Goal: Task Accomplishment & Management: Manage account settings

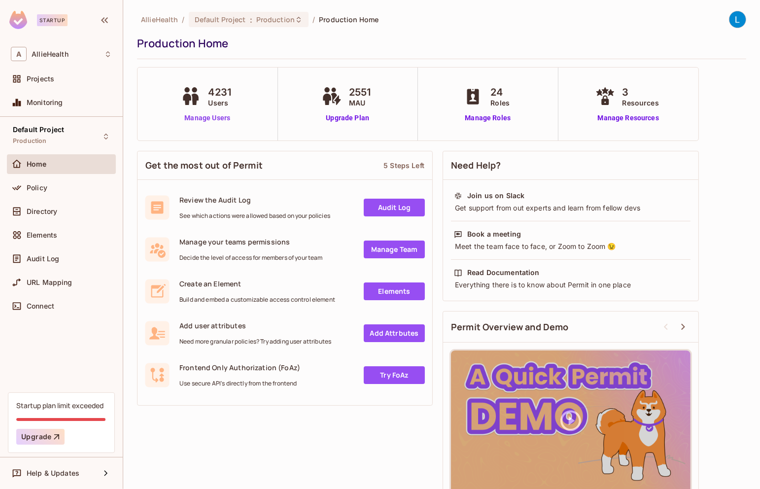
click at [212, 117] on link "Manage Users" at bounding box center [207, 118] width 58 height 10
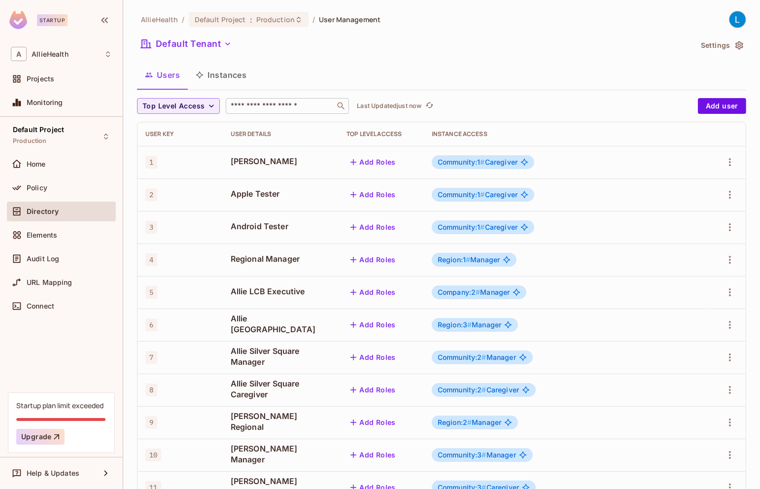
click at [276, 105] on input "text" at bounding box center [280, 106] width 103 height 10
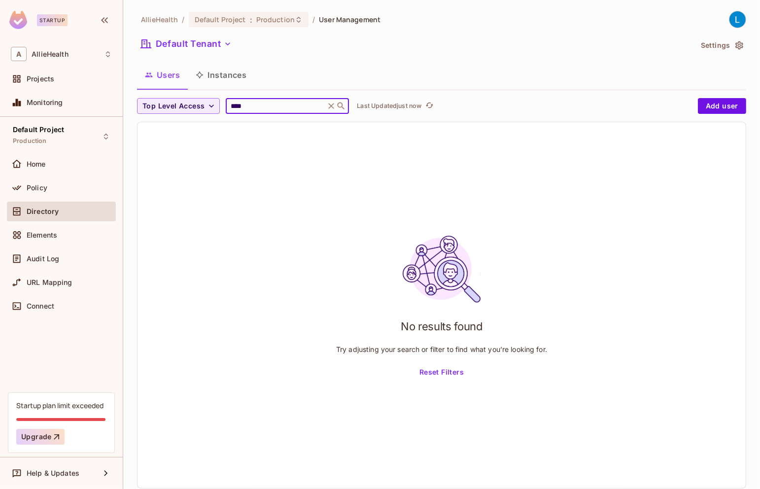
type input "****"
click at [473, 58] on div "AllieHealth / Default Project : Production / User Management Default Tenant Set…" at bounding box center [441, 253] width 609 height 485
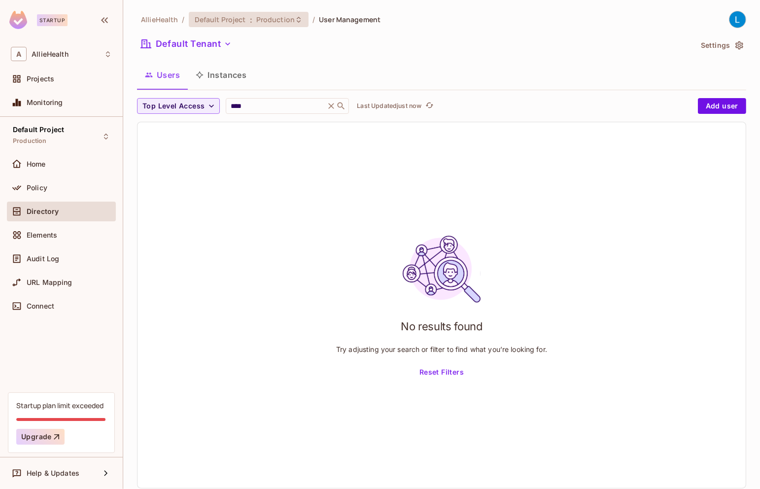
click at [279, 21] on span "Production" at bounding box center [275, 19] width 38 height 9
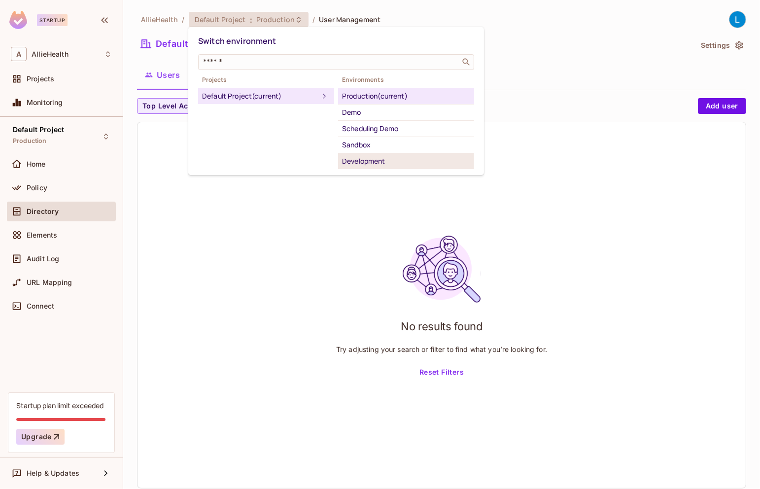
click at [374, 161] on div "Development" at bounding box center [406, 161] width 128 height 12
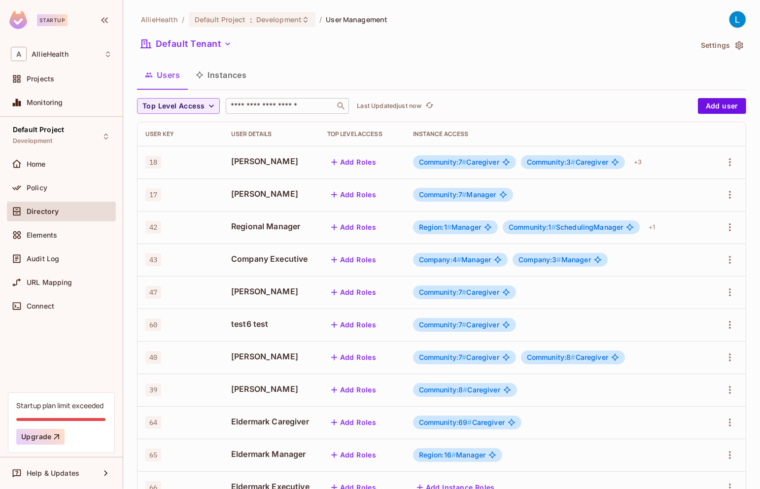
click at [272, 104] on input "text" at bounding box center [280, 106] width 103 height 10
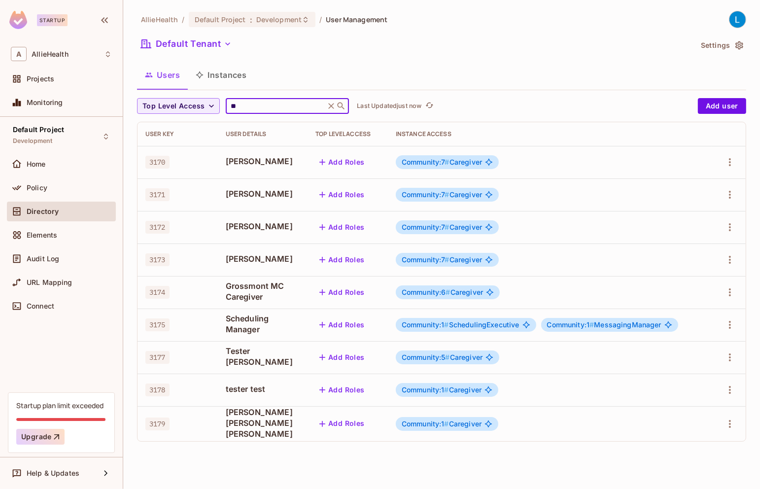
type input "*"
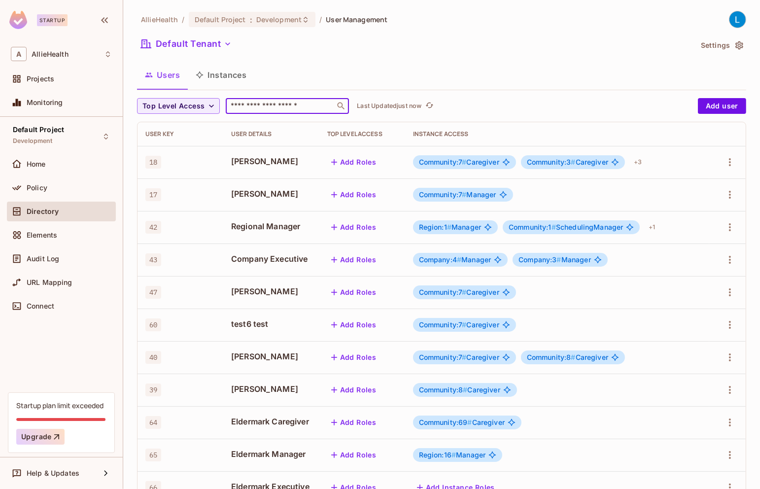
click at [418, 80] on div "Users Instances" at bounding box center [441, 75] width 609 height 25
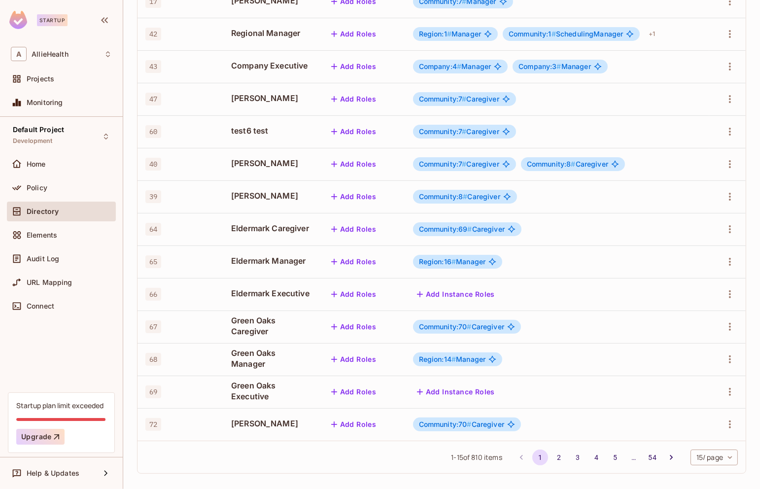
scroll to position [199, 0]
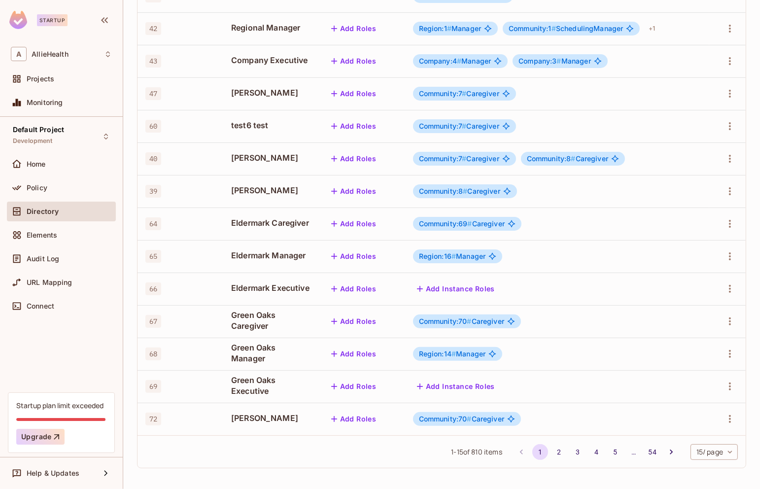
click at [554, 448] on button "2" at bounding box center [559, 452] width 16 height 16
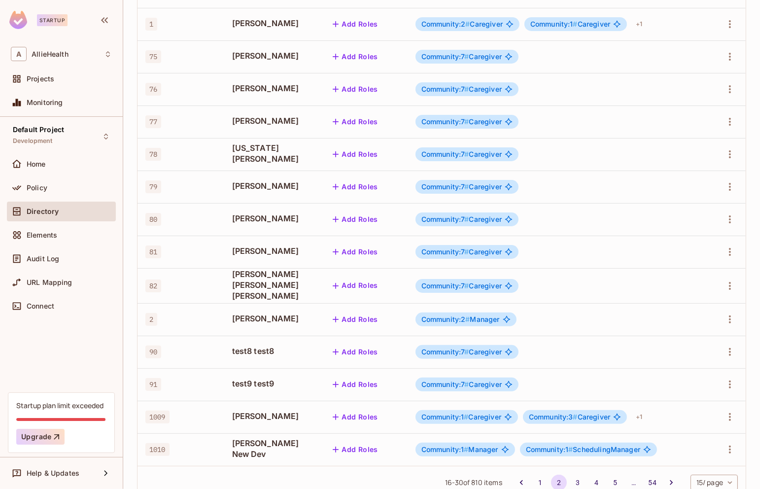
scroll to position [201, 0]
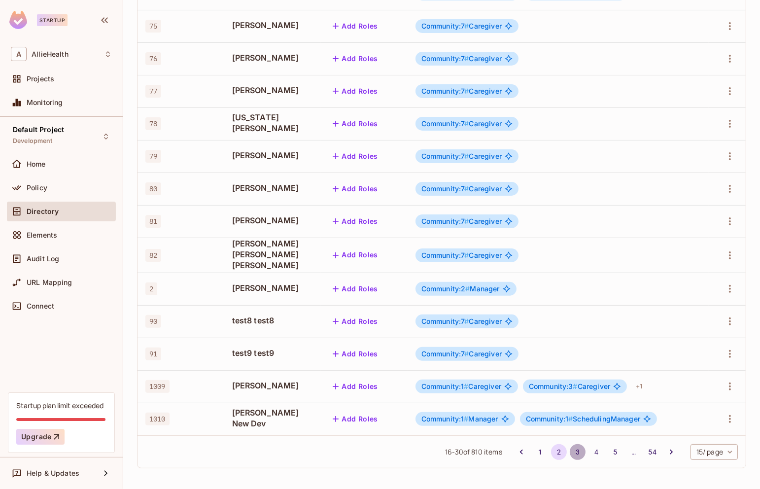
click at [573, 449] on button "3" at bounding box center [577, 452] width 16 height 16
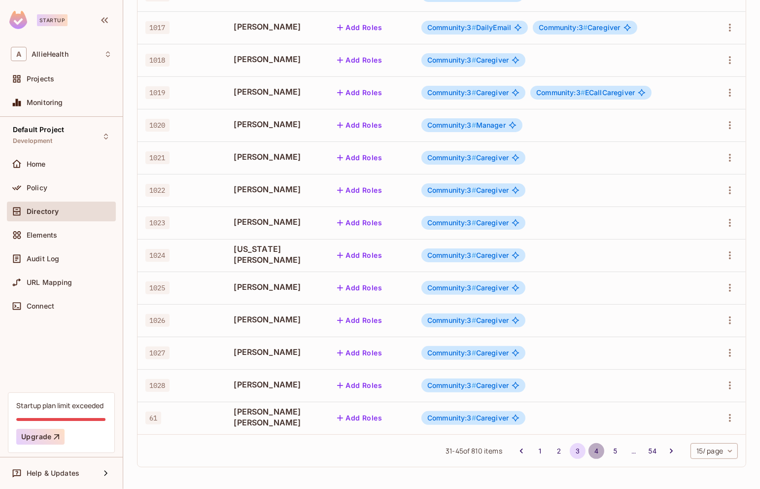
click at [592, 450] on button "4" at bounding box center [596, 451] width 16 height 16
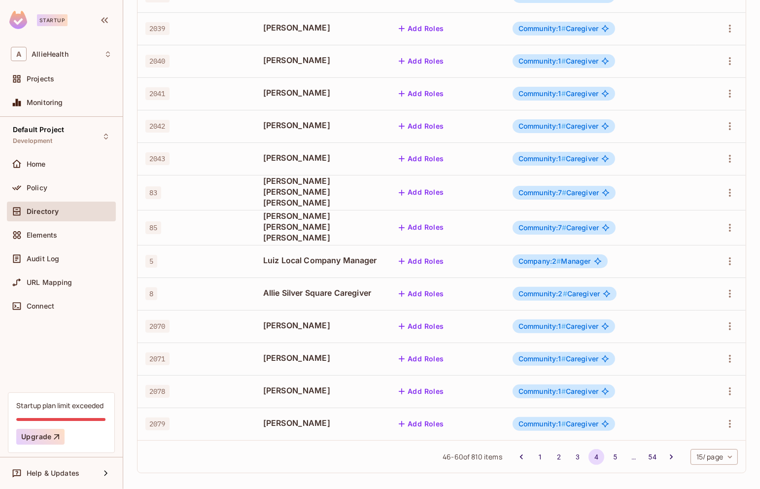
scroll to position [0, 0]
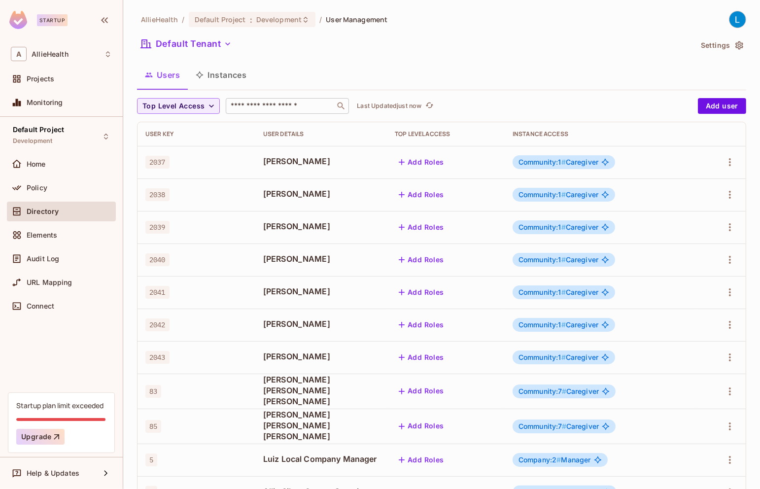
click at [291, 99] on div "​" at bounding box center [287, 106] width 123 height 16
click at [301, 103] on input "text" at bounding box center [280, 106] width 103 height 10
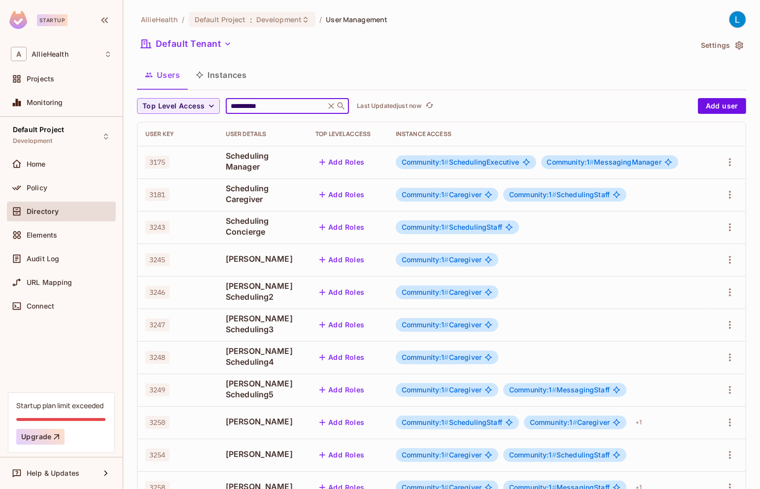
click at [274, 323] on span "Rodrigo Scheduling3" at bounding box center [263, 324] width 74 height 22
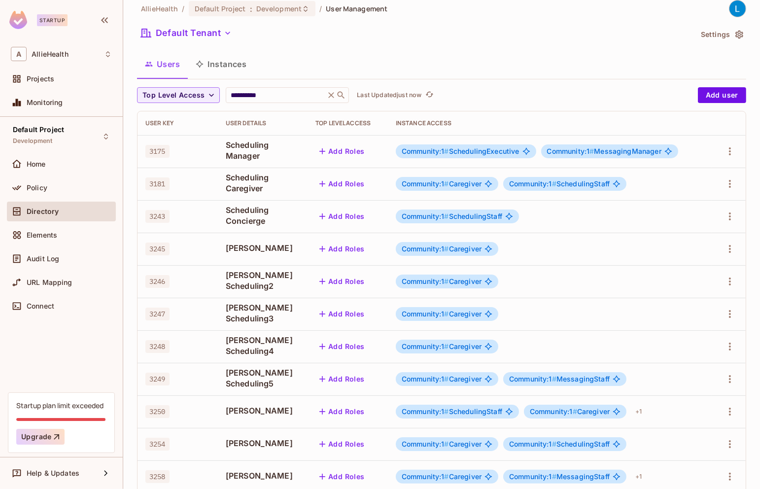
click at [159, 183] on span "3181" at bounding box center [157, 183] width 24 height 13
click at [162, 153] on span "3175" at bounding box center [157, 151] width 24 height 13
click at [287, 99] on input "**********" at bounding box center [276, 95] width 94 height 10
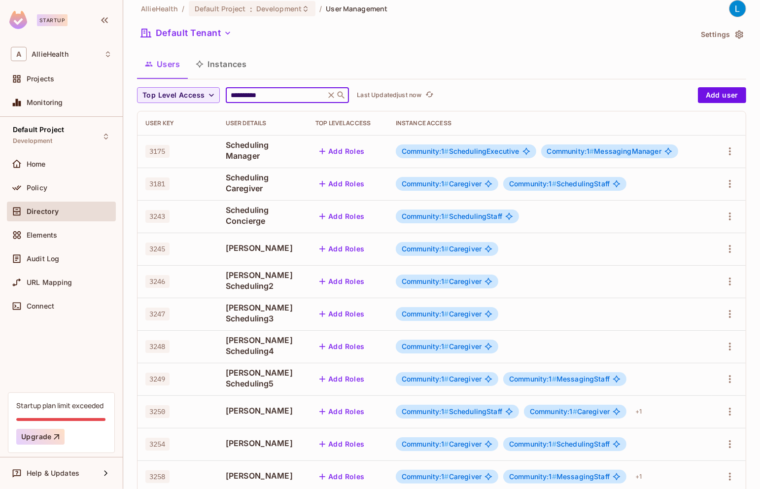
click at [287, 99] on input "**********" at bounding box center [276, 95] width 94 height 10
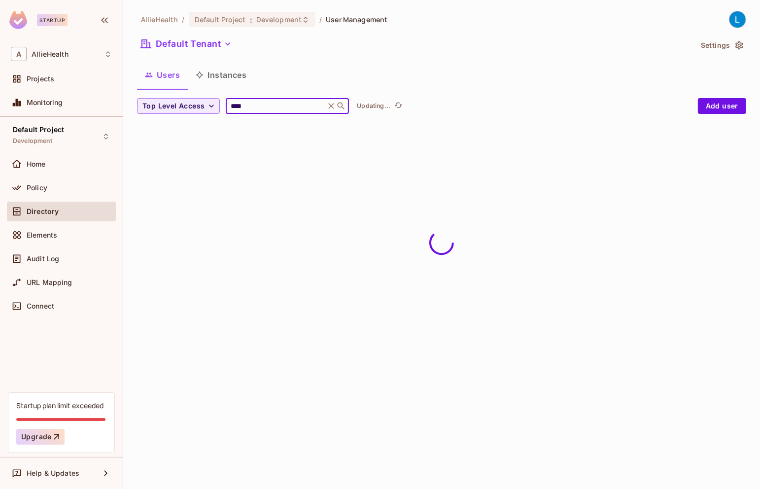
scroll to position [0, 0]
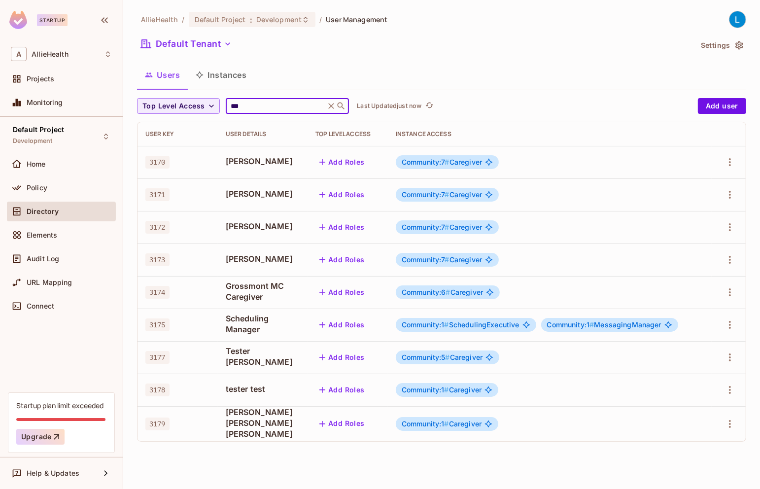
click at [257, 104] on input "***" at bounding box center [276, 106] width 94 height 10
type input "*"
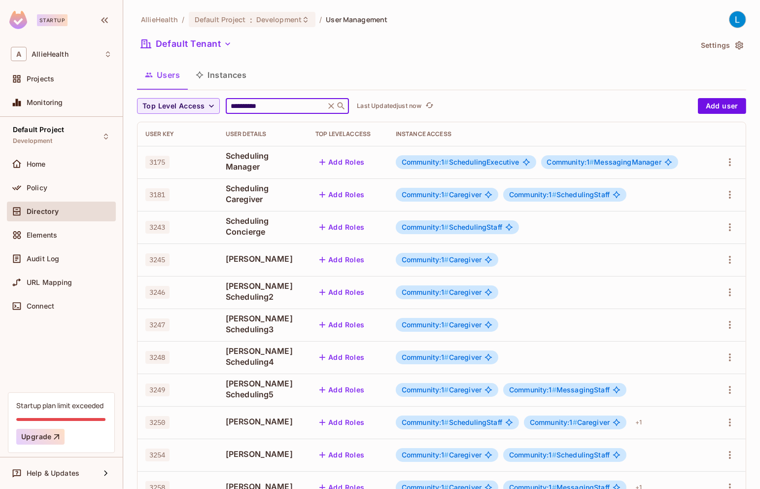
type input "**********"
click at [264, 204] on span "Scheduling Caregiver" at bounding box center [263, 194] width 74 height 22
click at [155, 196] on span "3181" at bounding box center [157, 194] width 24 height 13
click at [187, 203] on td "3181" at bounding box center [177, 194] width 80 height 33
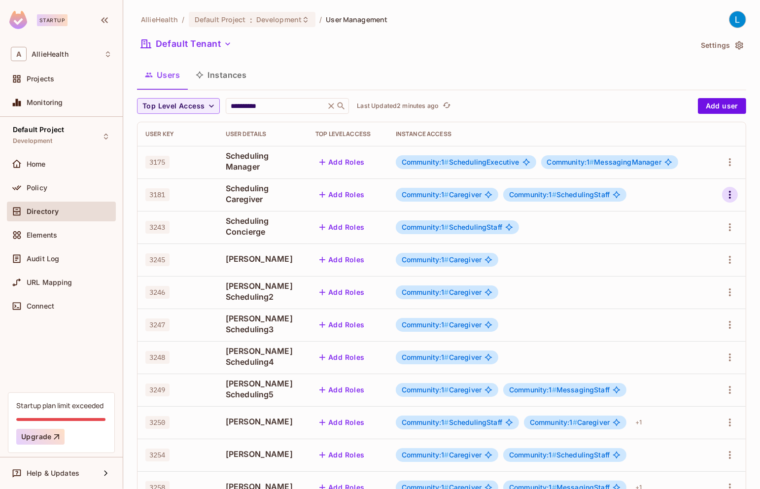
click at [726, 191] on icon "button" at bounding box center [730, 195] width 12 height 12
click at [712, 215] on li "Edit" at bounding box center [686, 217] width 87 height 22
click at [302, 23] on icon at bounding box center [305, 20] width 8 height 8
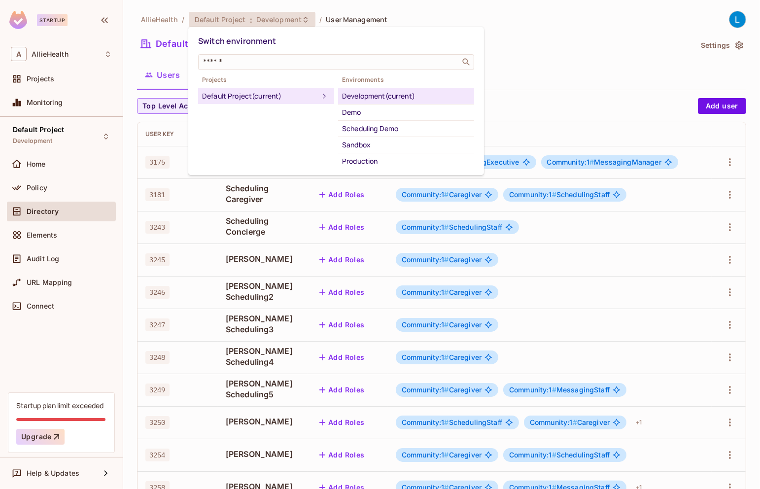
click at [302, 23] on div at bounding box center [380, 244] width 760 height 489
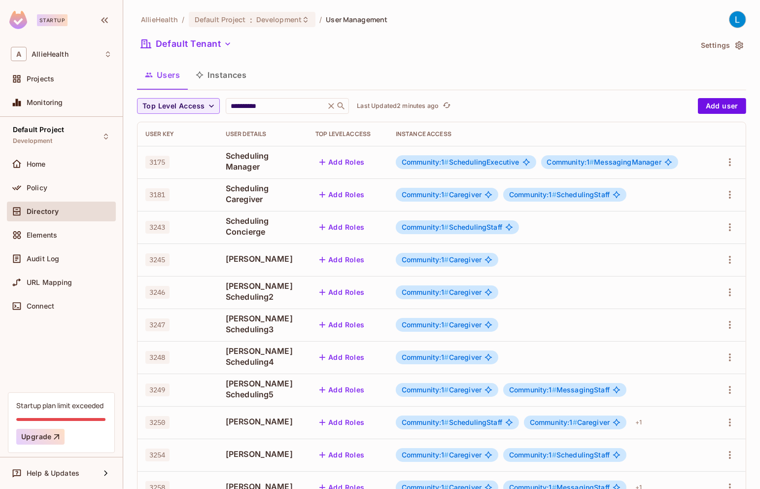
click at [189, 188] on td "3181" at bounding box center [177, 194] width 80 height 33
click at [36, 209] on span "Directory" at bounding box center [43, 211] width 32 height 8
click at [45, 235] on span "Elements" at bounding box center [42, 235] width 31 height 8
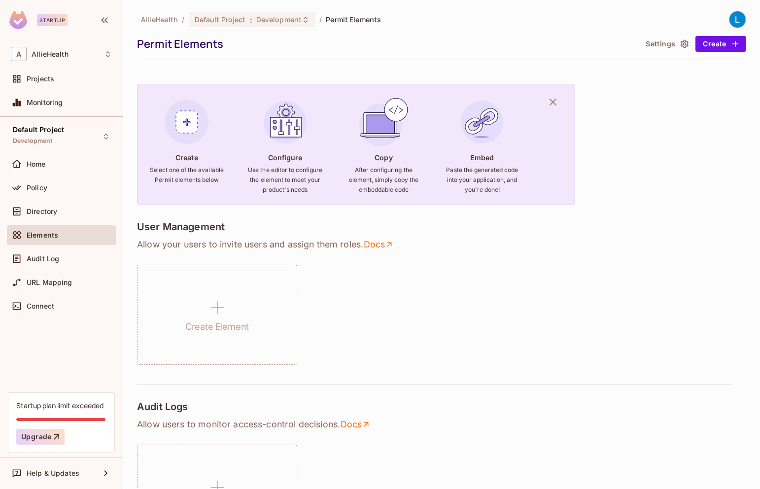
click at [63, 167] on div "Home" at bounding box center [61, 164] width 101 height 12
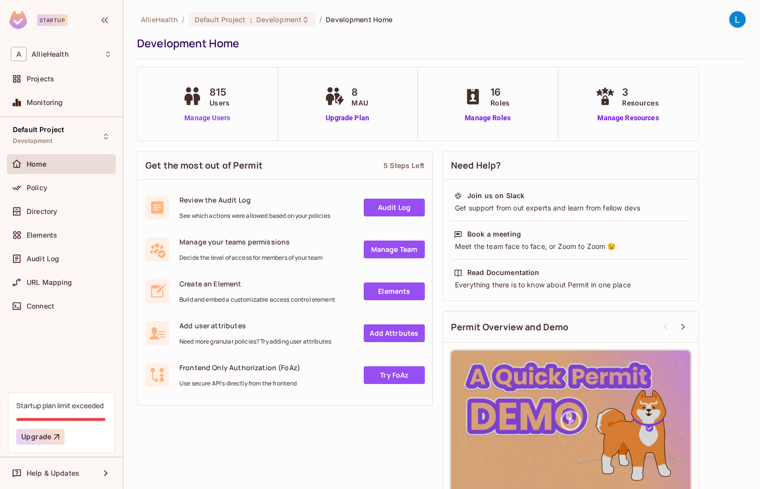
click at [209, 118] on link "Manage Users" at bounding box center [207, 118] width 55 height 10
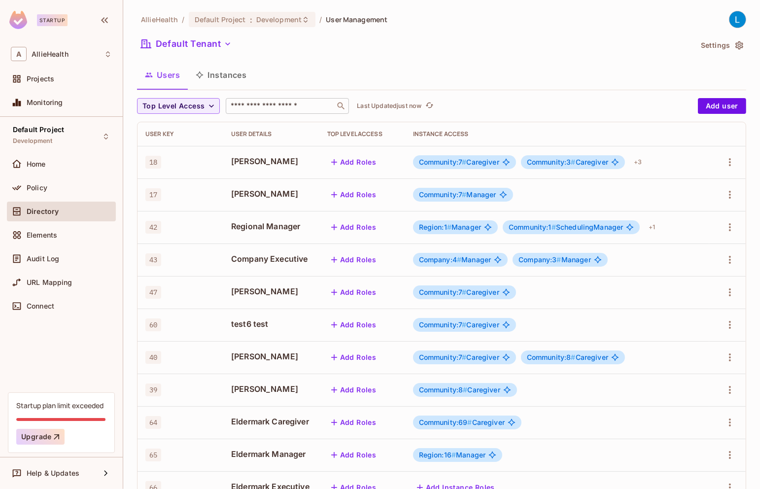
click at [276, 109] on input "text" at bounding box center [280, 106] width 103 height 10
type input "****"
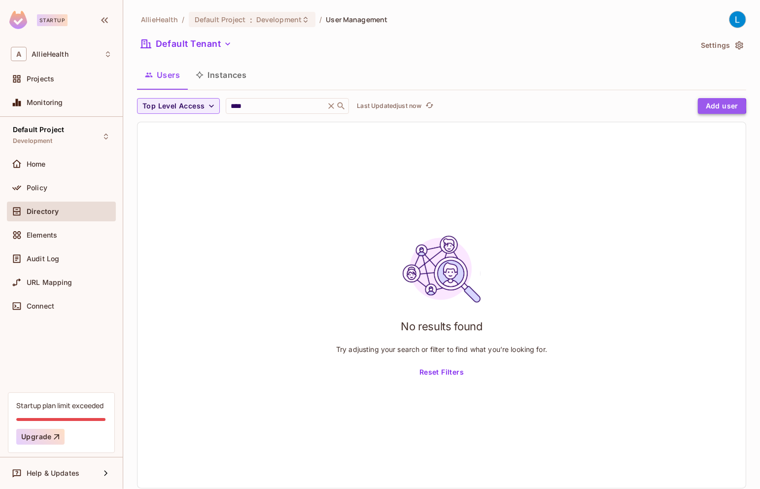
click at [704, 106] on button "Add user" at bounding box center [722, 106] width 48 height 16
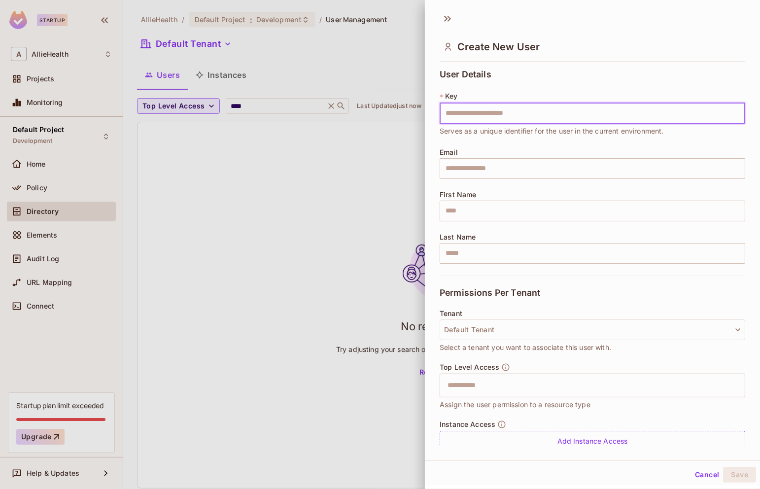
click at [510, 112] on input "text" at bounding box center [591, 113] width 305 height 21
type input "****"
click at [531, 164] on input "text" at bounding box center [591, 168] width 305 height 21
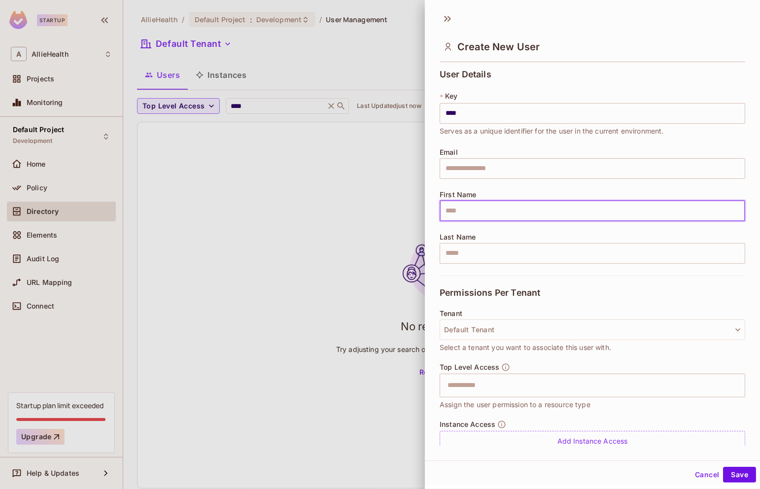
click at [517, 214] on input "text" at bounding box center [591, 211] width 305 height 21
type input "**********"
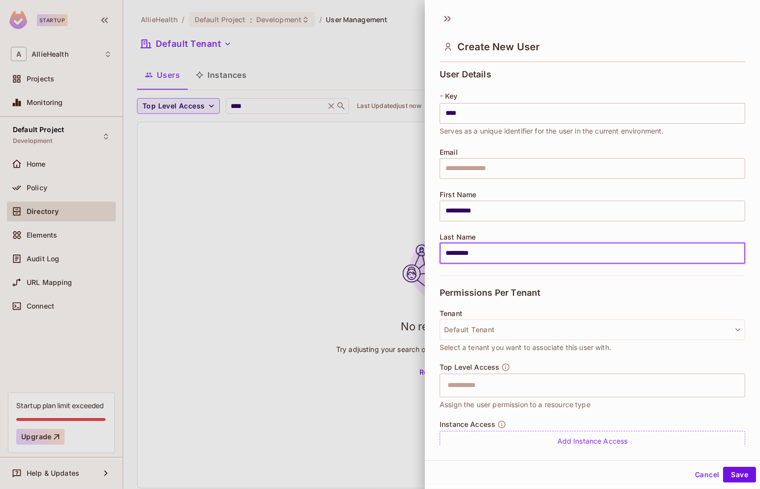
type input "*********"
click at [634, 301] on div "Permissions Per Tenant" at bounding box center [591, 292] width 305 height 34
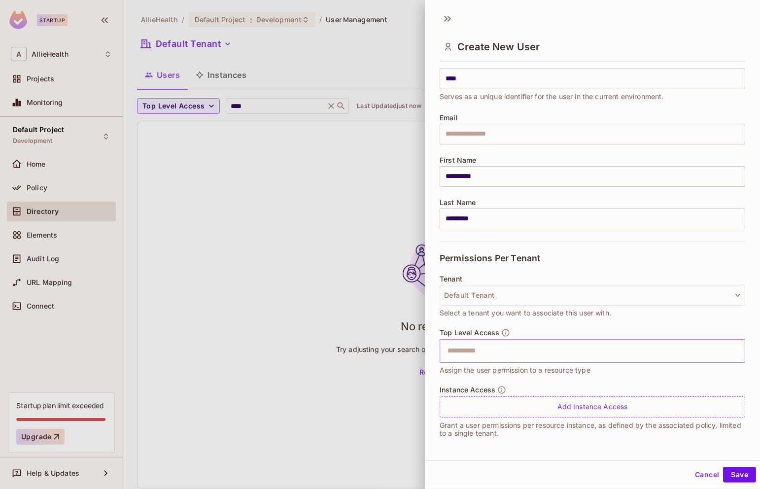
scroll to position [1, 0]
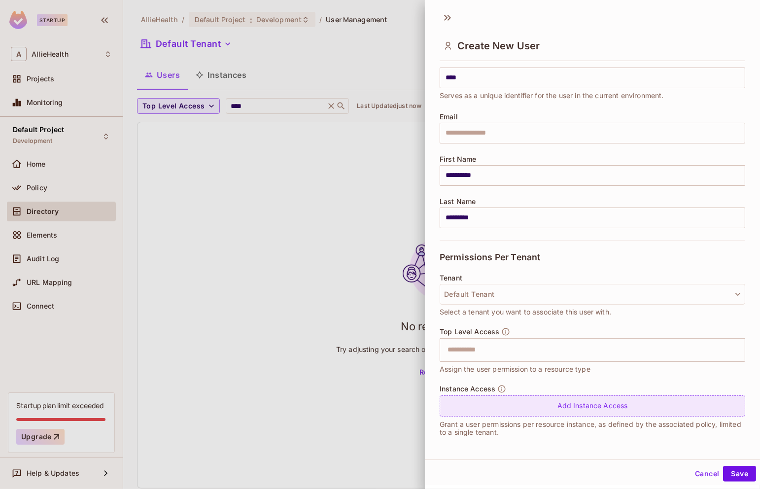
click at [606, 406] on div "Add Instance Access" at bounding box center [591, 405] width 305 height 21
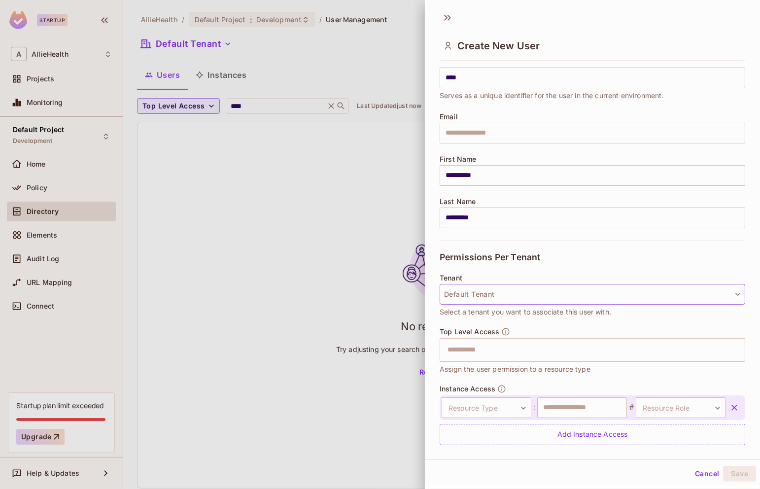
click at [588, 285] on button "Default Tenant" at bounding box center [591, 294] width 305 height 21
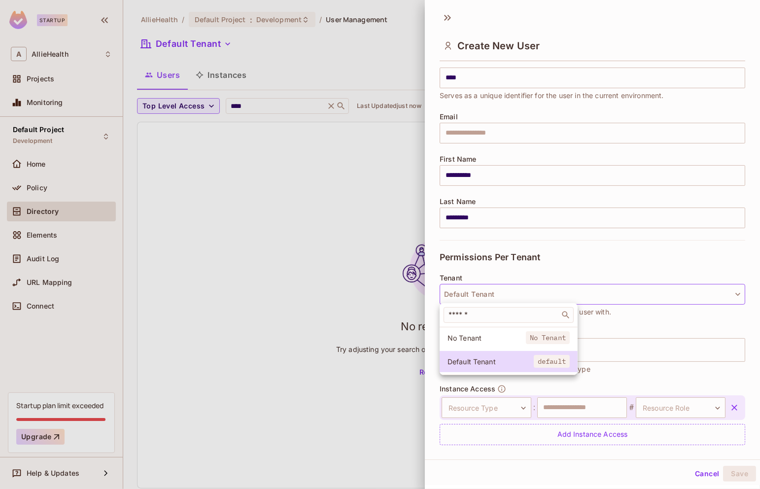
click at [595, 290] on div at bounding box center [380, 244] width 760 height 489
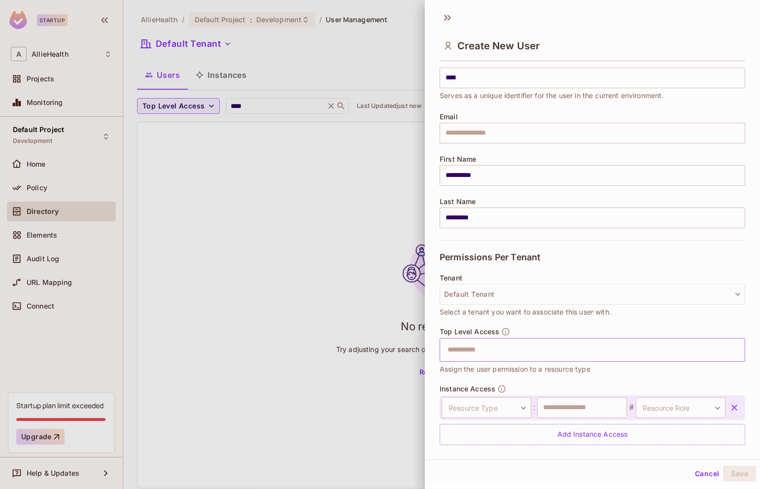
scroll to position [63, 0]
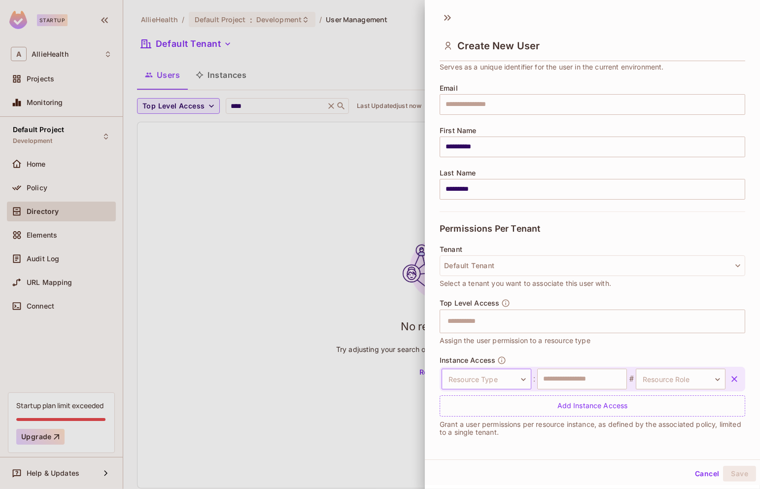
click at [502, 375] on body "**********" at bounding box center [380, 244] width 760 height 489
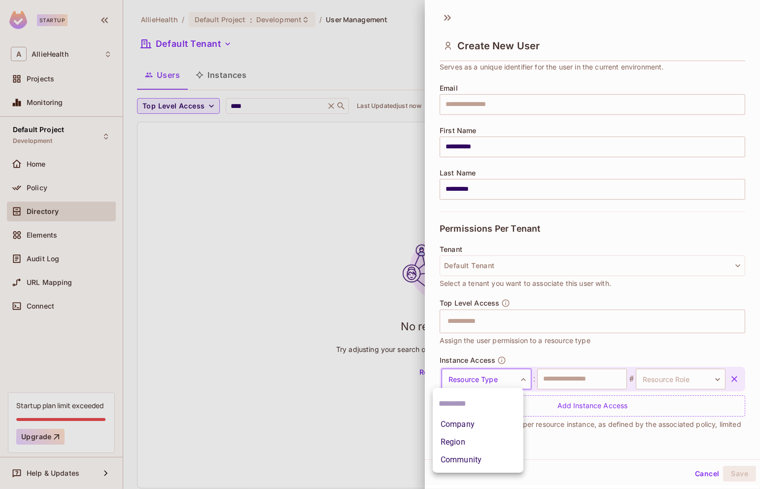
click at [486, 424] on li "Company" at bounding box center [478, 424] width 91 height 18
click at [524, 380] on body "**********" at bounding box center [380, 244] width 760 height 489
click at [504, 459] on li "Community" at bounding box center [478, 460] width 91 height 18
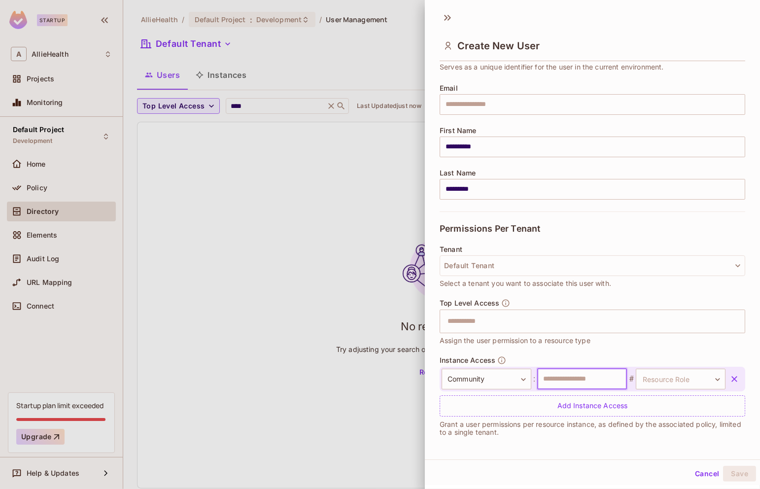
click at [595, 377] on input "text" at bounding box center [582, 378] width 90 height 21
type input "*"
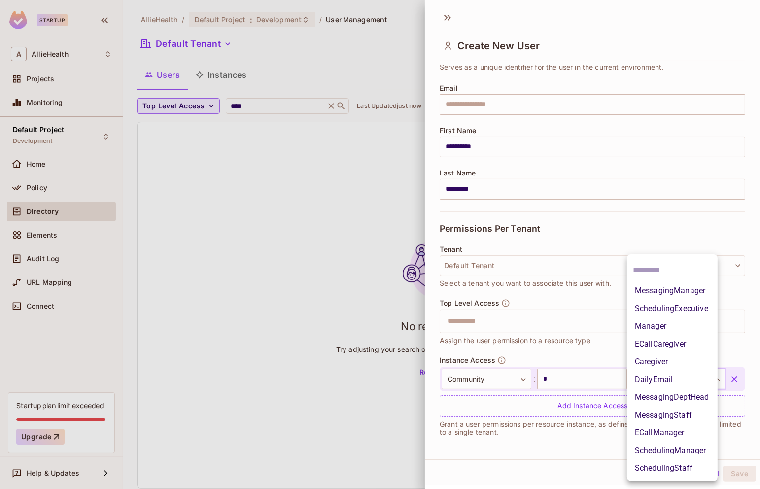
click at [691, 374] on body "**********" at bounding box center [380, 244] width 760 height 489
click at [692, 470] on li "SchedulingStaff" at bounding box center [672, 468] width 91 height 18
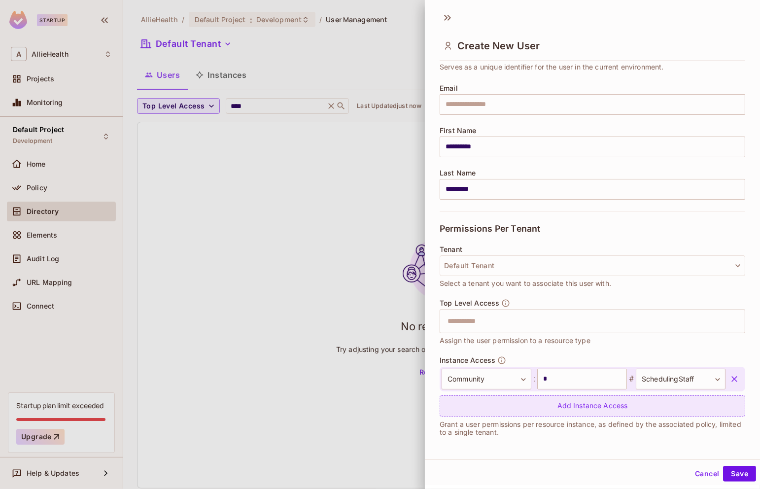
click at [547, 410] on div "Add Instance Access" at bounding box center [591, 405] width 305 height 21
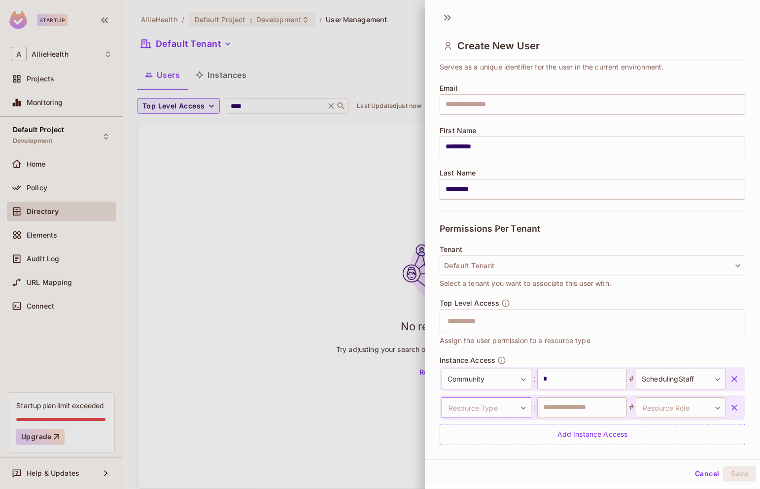
click at [493, 408] on body "**********" at bounding box center [380, 244] width 760 height 489
click at [481, 463] on li "Community" at bounding box center [478, 468] width 91 height 18
click at [568, 405] on input "text" at bounding box center [582, 407] width 90 height 21
type input "*"
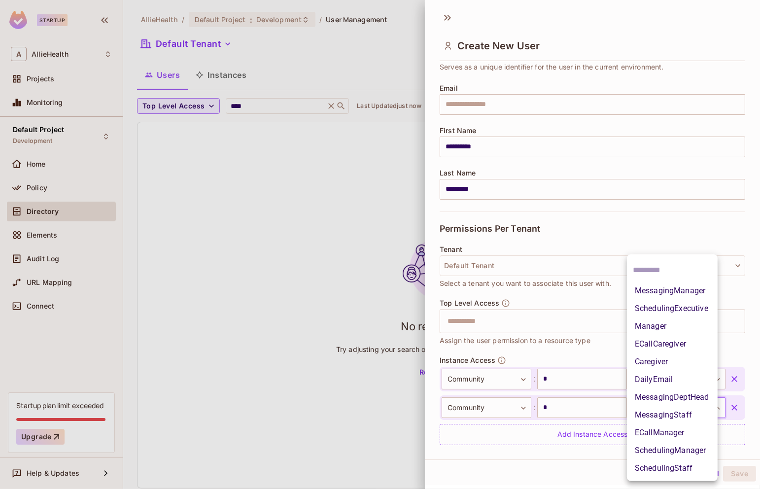
click at [688, 408] on body "**********" at bounding box center [380, 244] width 760 height 489
click at [567, 225] on div at bounding box center [380, 244] width 760 height 489
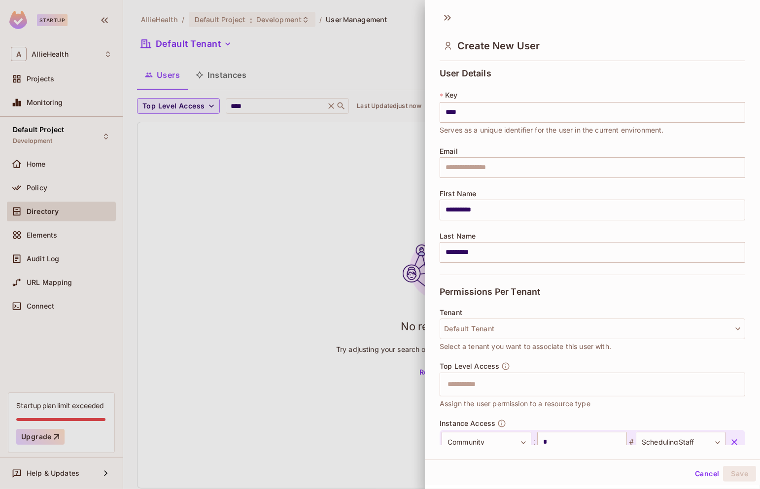
scroll to position [92, 0]
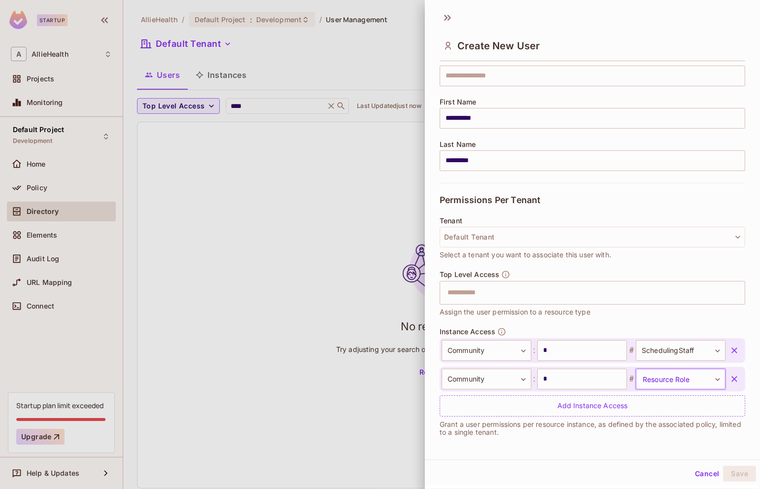
click at [671, 378] on body "**********" at bounding box center [380, 244] width 760 height 489
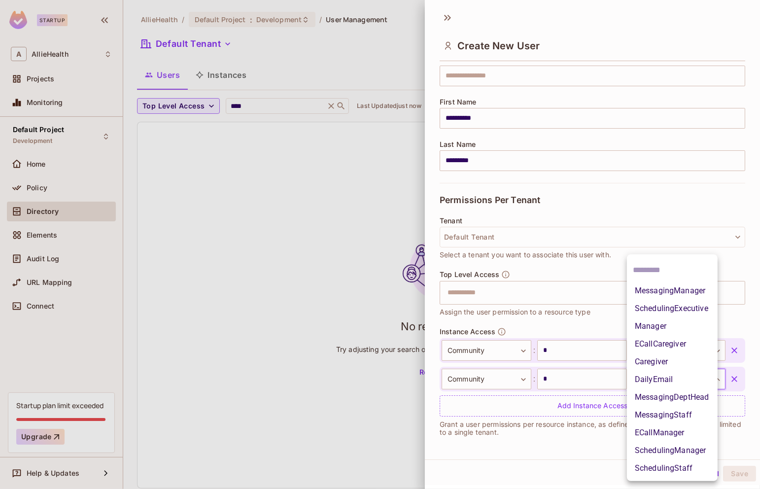
click at [682, 411] on li "MessagingStaff" at bounding box center [672, 415] width 91 height 18
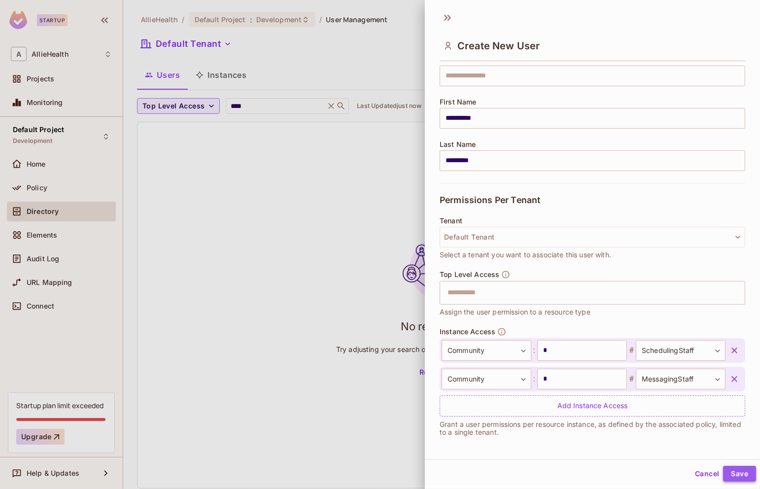
click at [742, 469] on button "Save" at bounding box center [739, 474] width 33 height 16
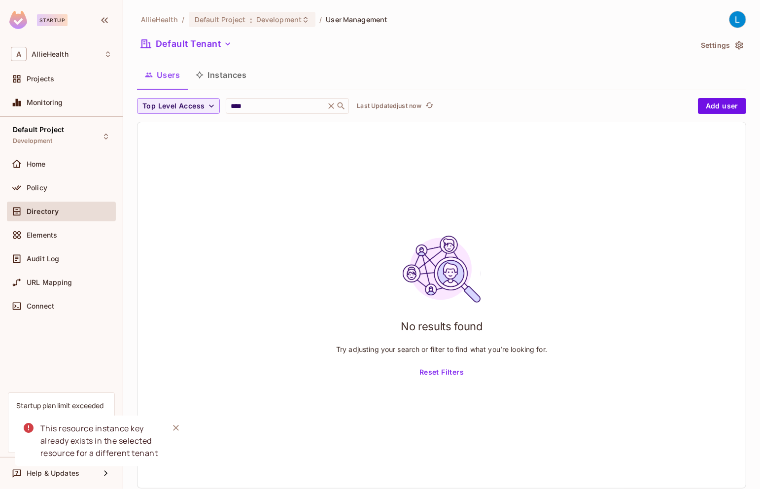
click at [110, 448] on div "This resource instance key already exists in the selected resource for a differ…" at bounding box center [100, 440] width 120 height 37
click at [127, 450] on div "This resource instance key already exists in the selected resource for a differ…" at bounding box center [100, 440] width 120 height 37
click at [156, 450] on div "This resource instance key already exists in the selected resource for a differ…" at bounding box center [100, 440] width 120 height 37
click at [245, 274] on div "No results found Try adjusting your search or filter to find what you’re lookin…" at bounding box center [441, 305] width 608 height 366
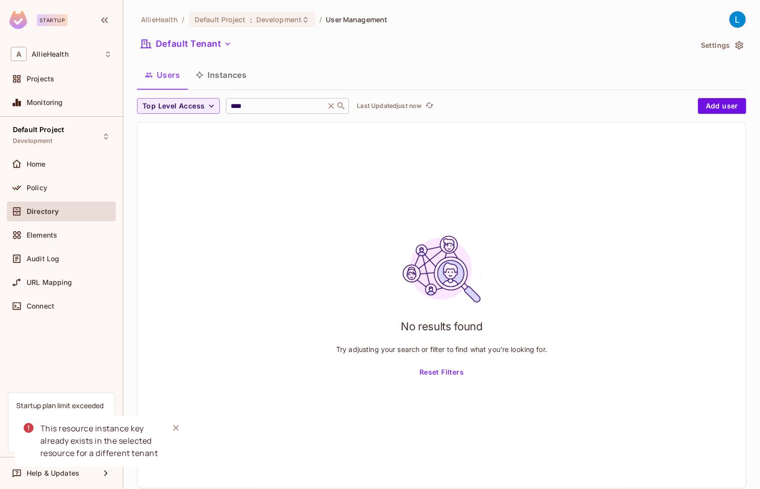
click at [259, 113] on div "**** ​" at bounding box center [287, 106] width 123 height 16
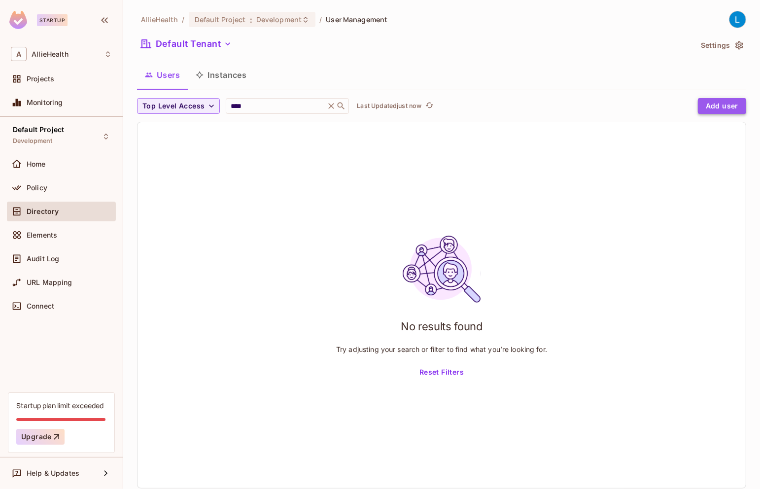
click at [708, 110] on button "Add user" at bounding box center [722, 106] width 48 height 16
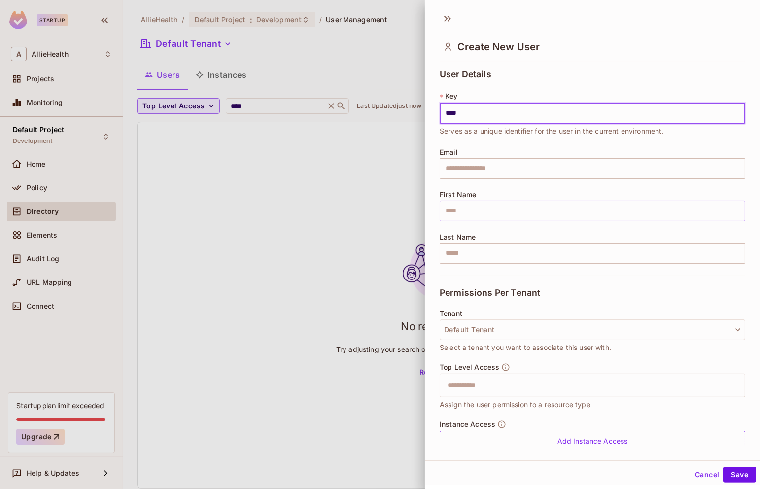
type input "****"
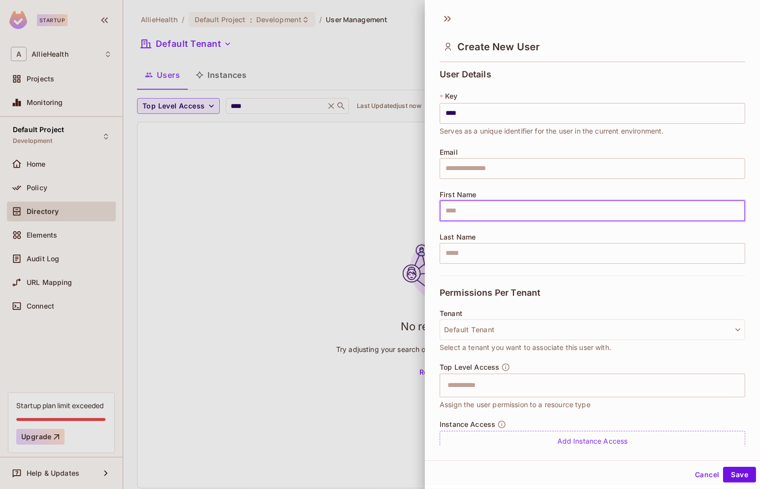
click at [543, 206] on input "text" at bounding box center [591, 211] width 305 height 21
type input "**********"
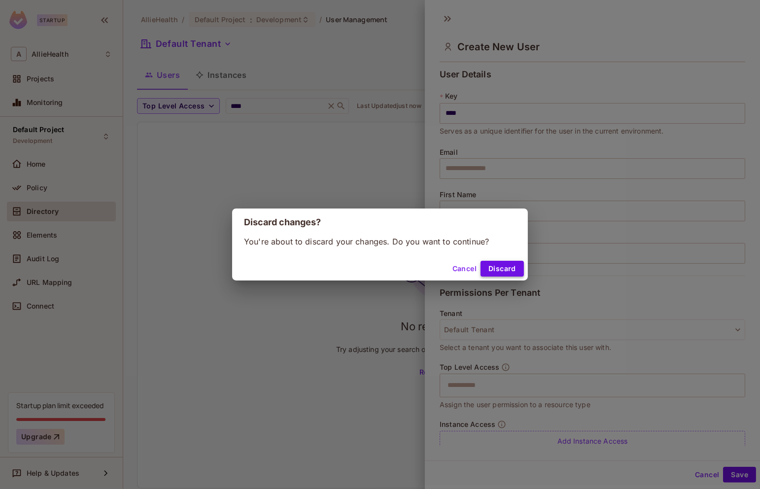
click at [504, 269] on button "Discard" at bounding box center [501, 269] width 43 height 16
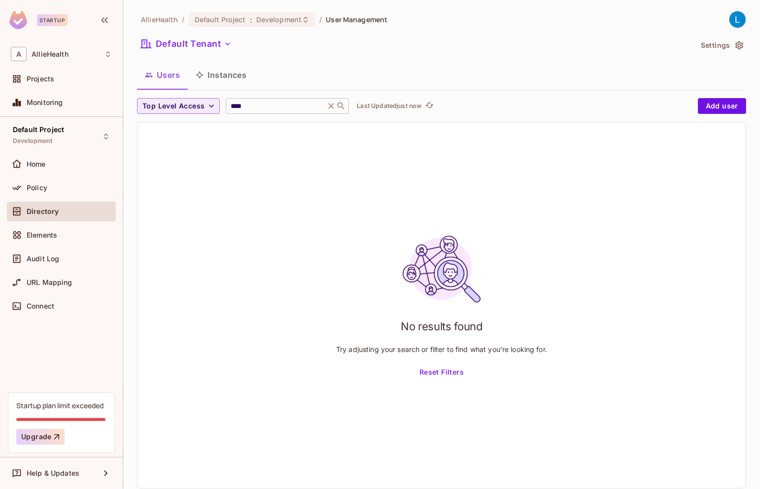
click at [263, 101] on input "****" at bounding box center [276, 106] width 94 height 10
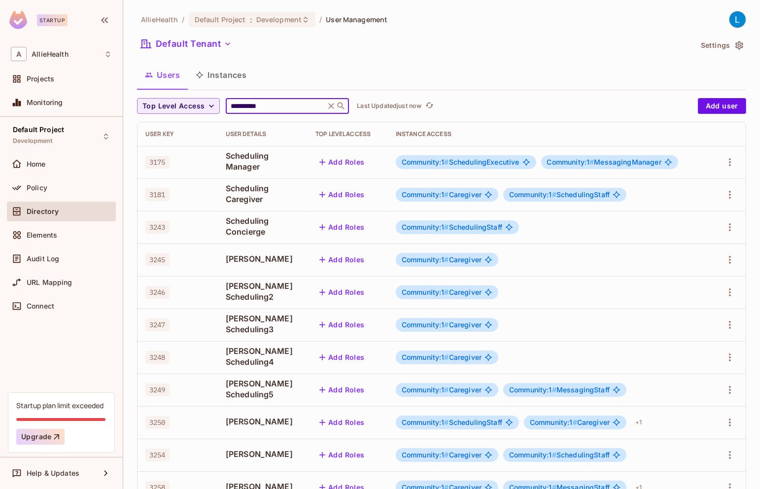
type input "**********"
click at [275, 208] on td "Scheduling Caregiver" at bounding box center [263, 194] width 90 height 33
click at [719, 190] on td at bounding box center [728, 194] width 34 height 33
click at [726, 191] on icon "button" at bounding box center [730, 195] width 12 height 12
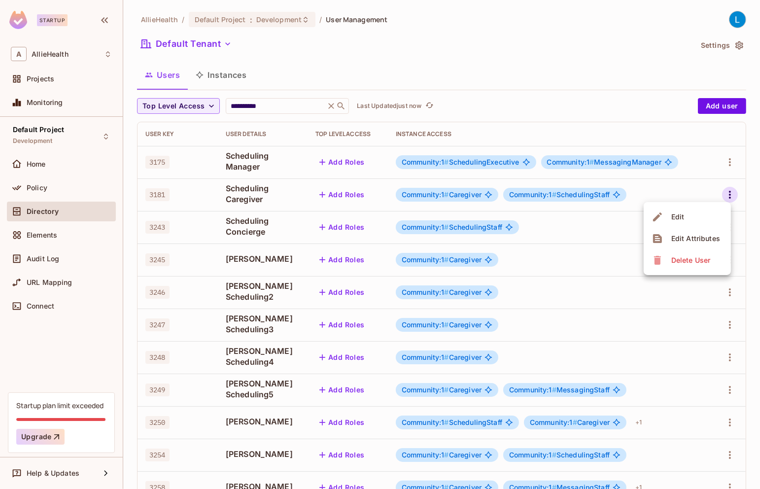
click at [714, 213] on li "Edit" at bounding box center [686, 217] width 87 height 22
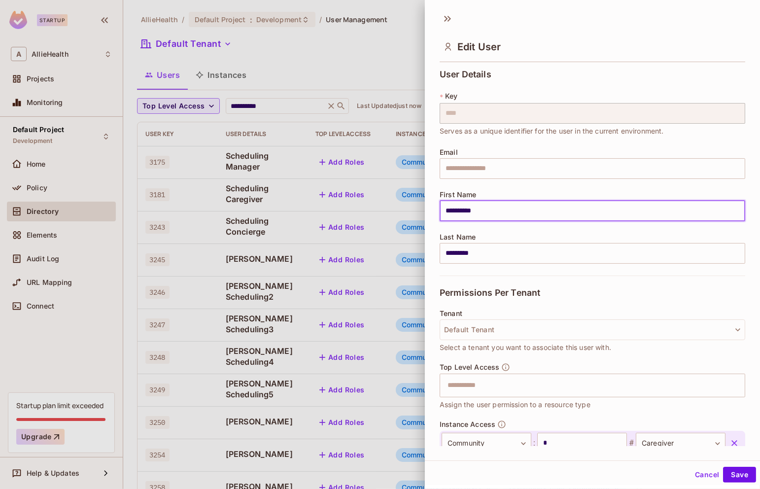
click at [521, 210] on input "**********" at bounding box center [591, 211] width 305 height 21
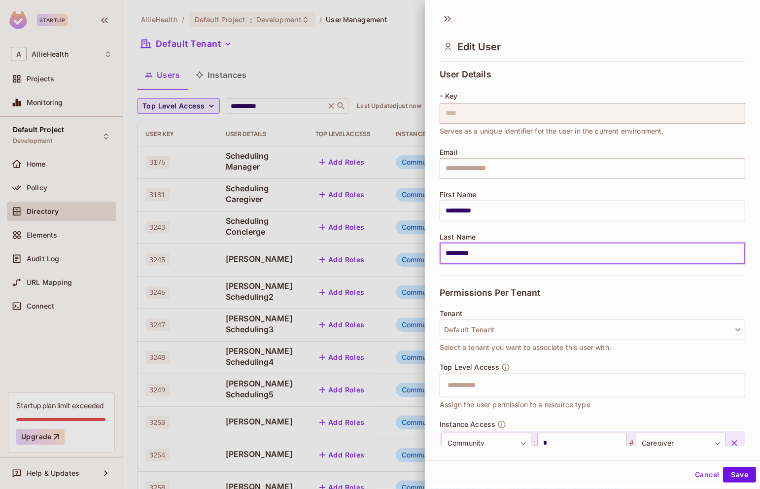
click at [558, 261] on input "*********" at bounding box center [591, 253] width 305 height 21
type input "**********"
click at [723, 467] on button "Save" at bounding box center [739, 475] width 33 height 16
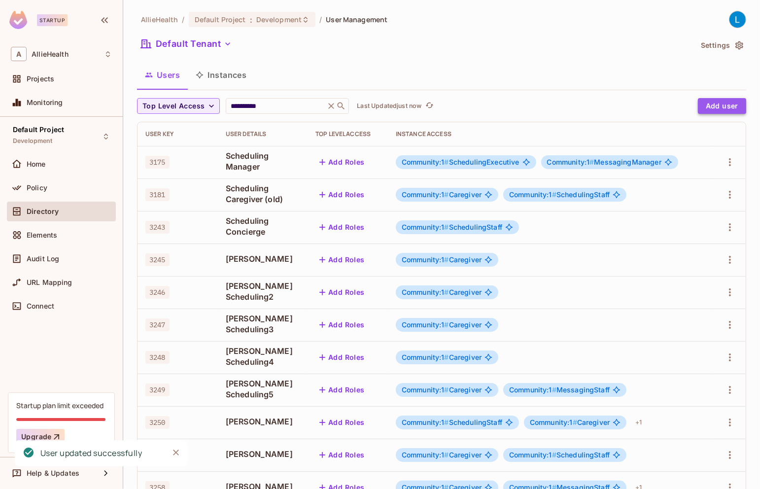
click at [715, 104] on button "Add user" at bounding box center [722, 106] width 48 height 16
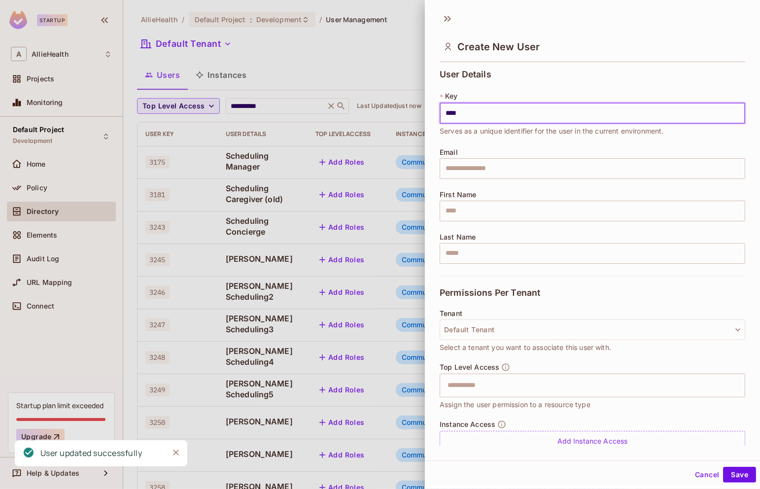
type input "****"
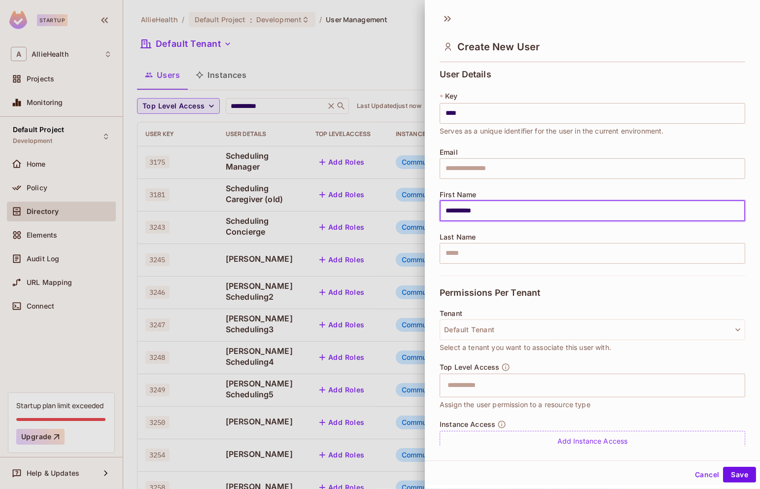
type input "**********"
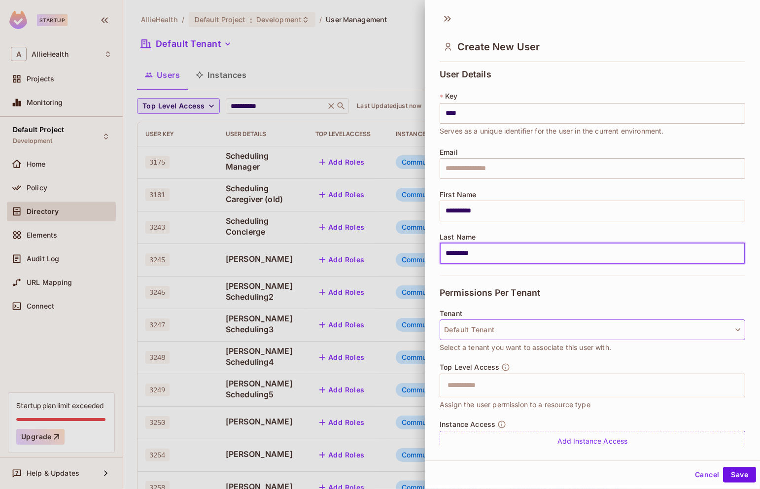
scroll to position [34, 0]
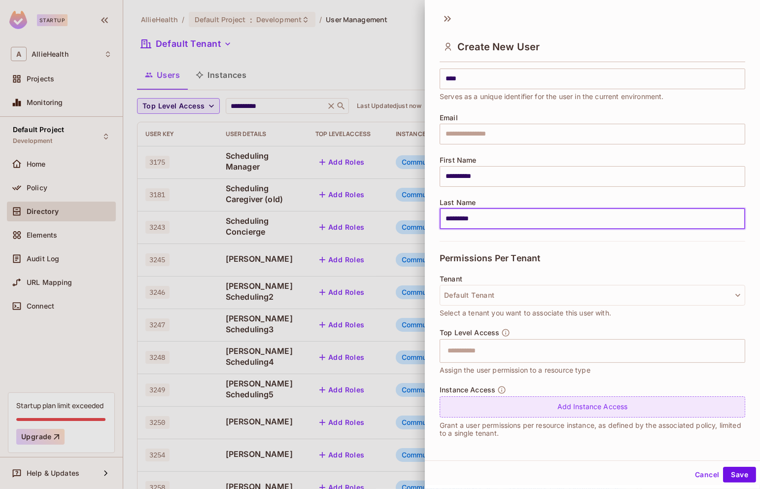
type input "*********"
click at [521, 405] on div "Add Instance Access" at bounding box center [591, 406] width 305 height 21
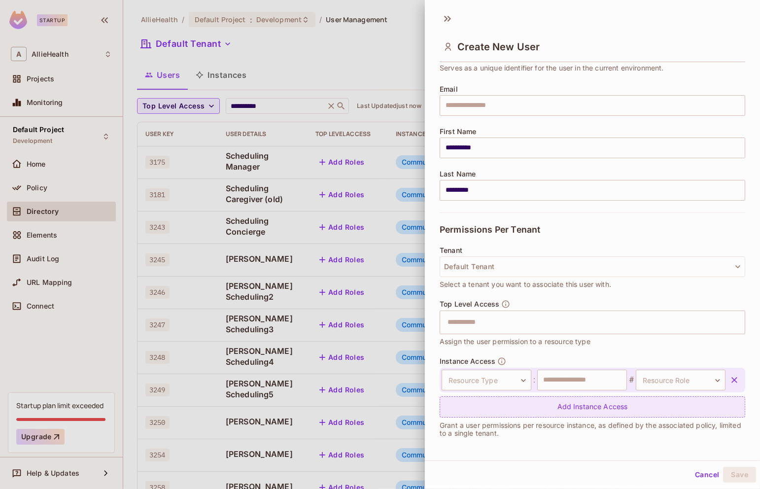
click at [527, 409] on div "Add Instance Access" at bounding box center [591, 406] width 305 height 21
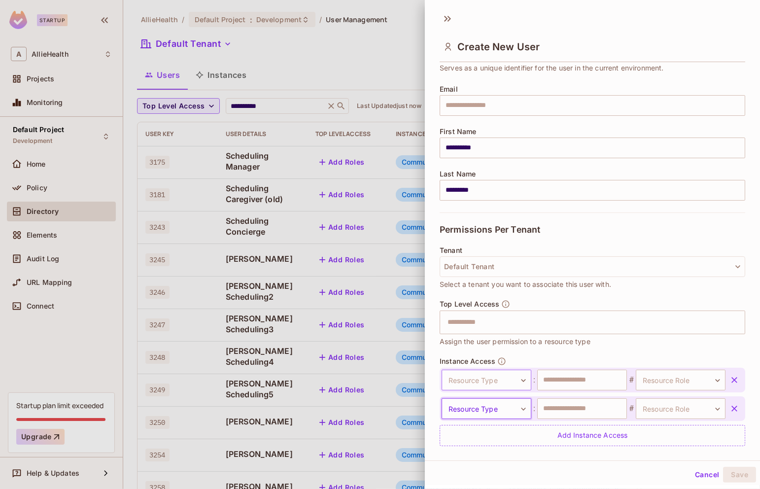
scroll to position [63, 0]
click at [560, 375] on input "text" at bounding box center [582, 379] width 90 height 21
type input "*"
click at [564, 404] on input "text" at bounding box center [582, 408] width 90 height 21
type input "*"
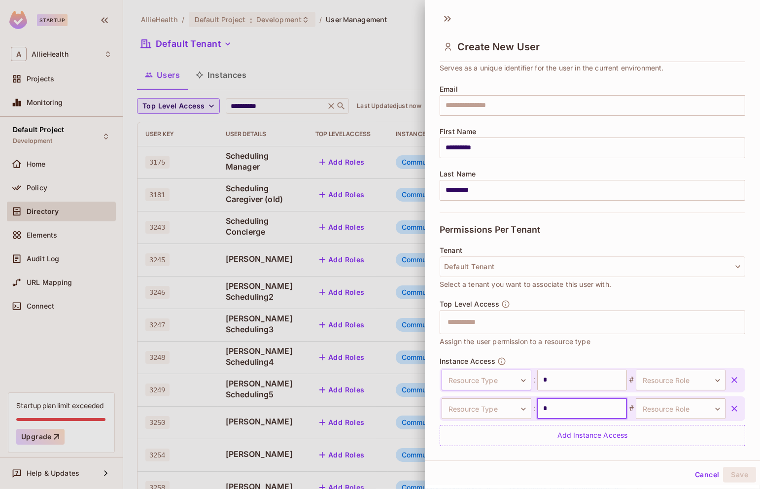
click at [476, 386] on body "**********" at bounding box center [380, 244] width 760 height 489
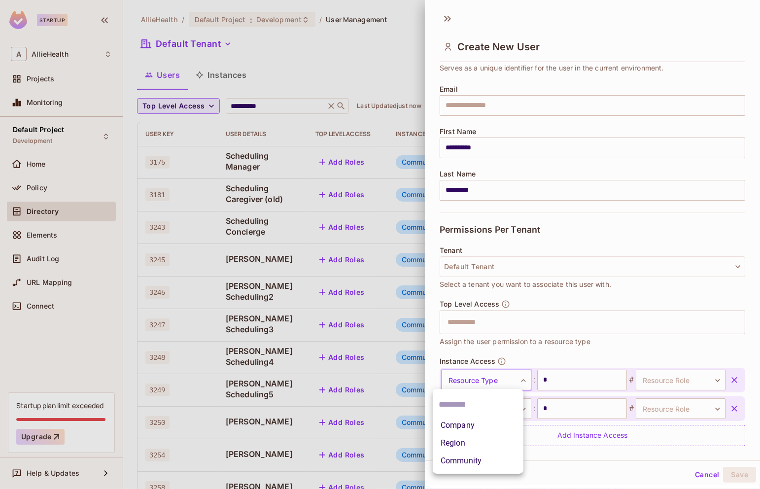
click at [474, 456] on li "Community" at bounding box center [478, 461] width 91 height 18
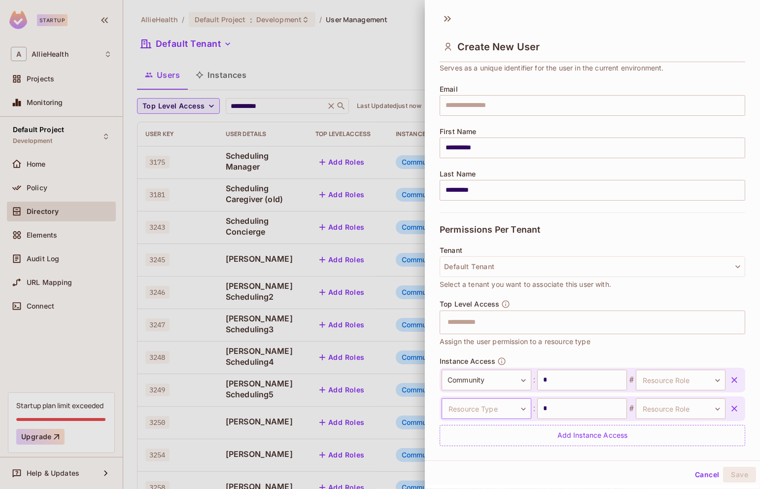
click at [490, 407] on body "**********" at bounding box center [380, 244] width 760 height 489
click at [489, 459] on li "Region" at bounding box center [478, 450] width 91 height 18
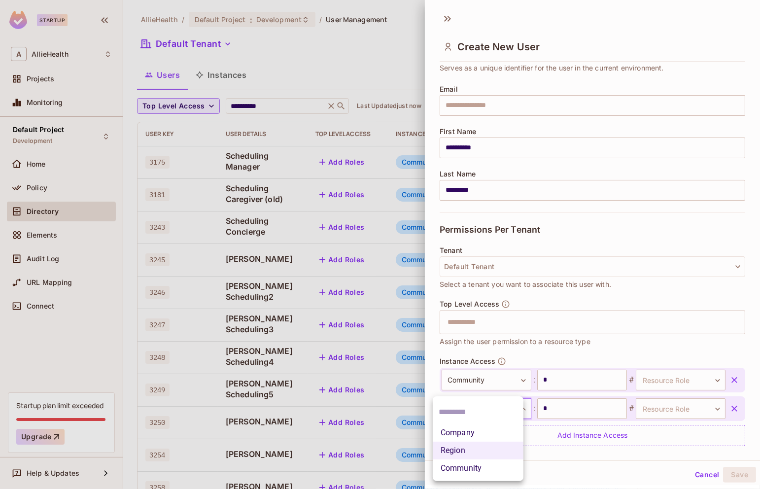
click at [488, 404] on body "**********" at bounding box center [380, 244] width 760 height 489
click at [481, 468] on li "Community" at bounding box center [478, 468] width 91 height 18
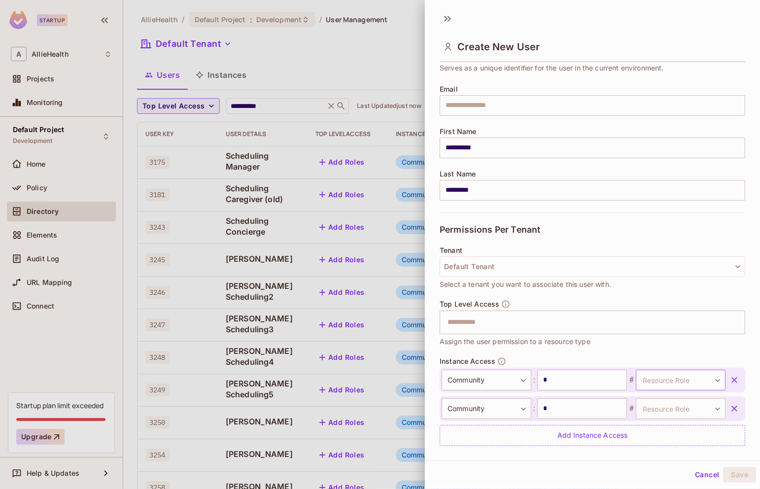
click at [678, 369] on body "**********" at bounding box center [380, 244] width 760 height 489
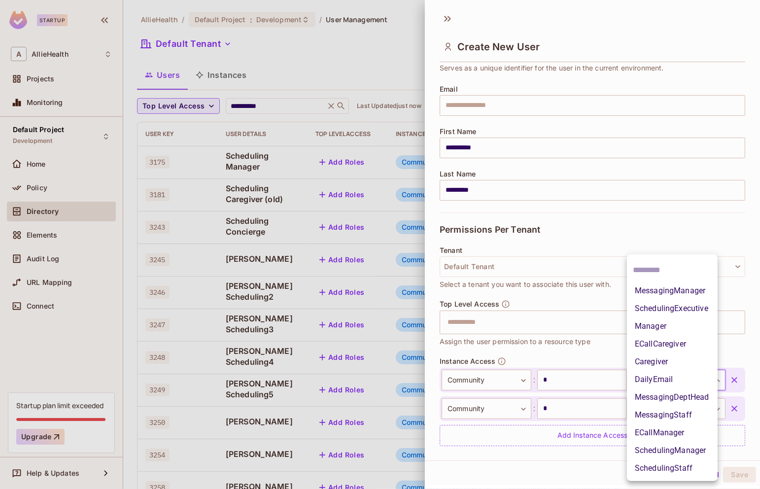
click at [688, 417] on li "MessagingStaff" at bounding box center [672, 415] width 91 height 18
type input "**********"
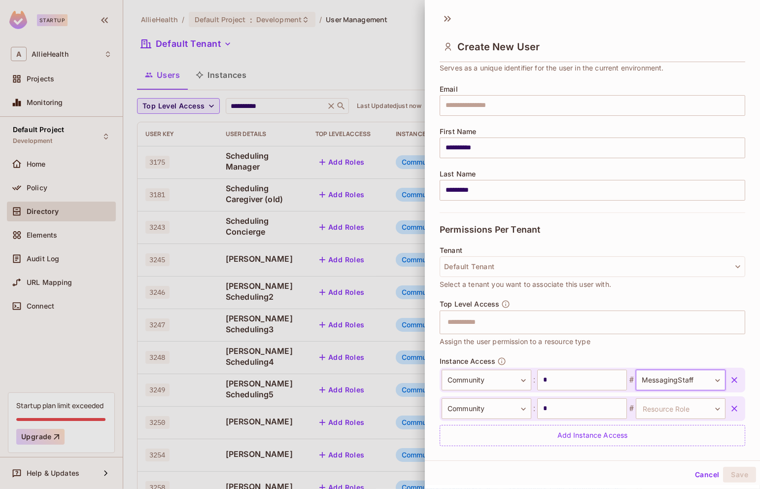
click at [688, 405] on body "**********" at bounding box center [380, 244] width 760 height 489
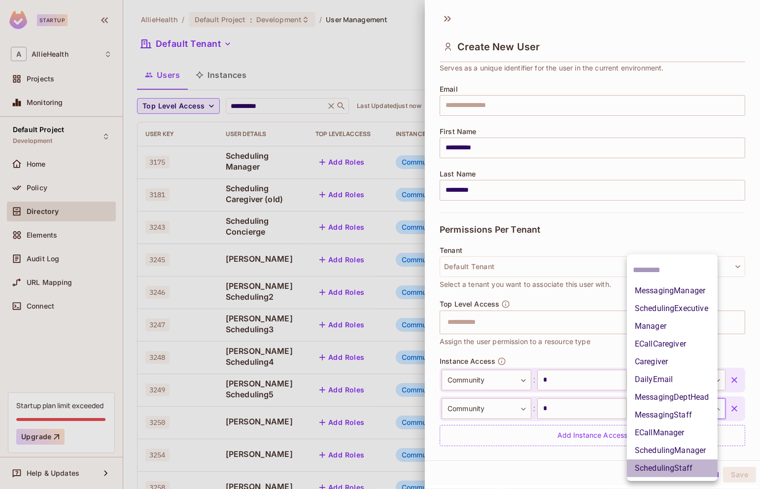
click at [701, 466] on li "SchedulingStaff" at bounding box center [672, 468] width 91 height 18
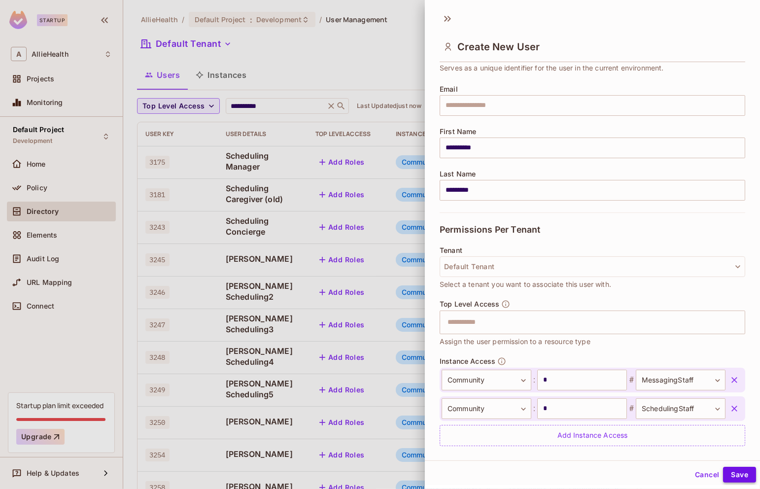
click at [739, 471] on button "Save" at bounding box center [739, 475] width 33 height 16
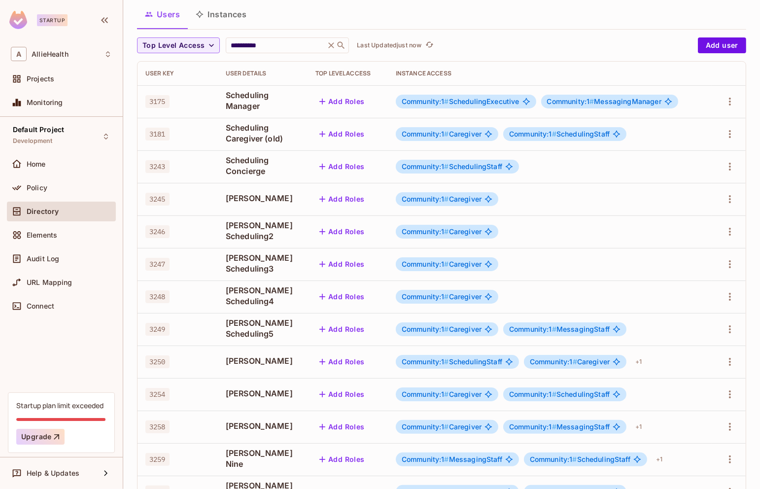
scroll to position [0, 0]
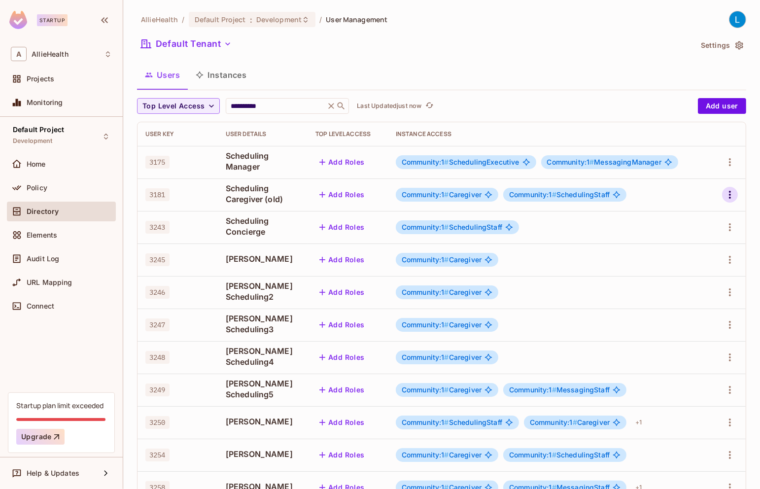
click at [733, 192] on icon "button" at bounding box center [730, 195] width 12 height 12
click at [712, 219] on li "Edit" at bounding box center [686, 217] width 87 height 22
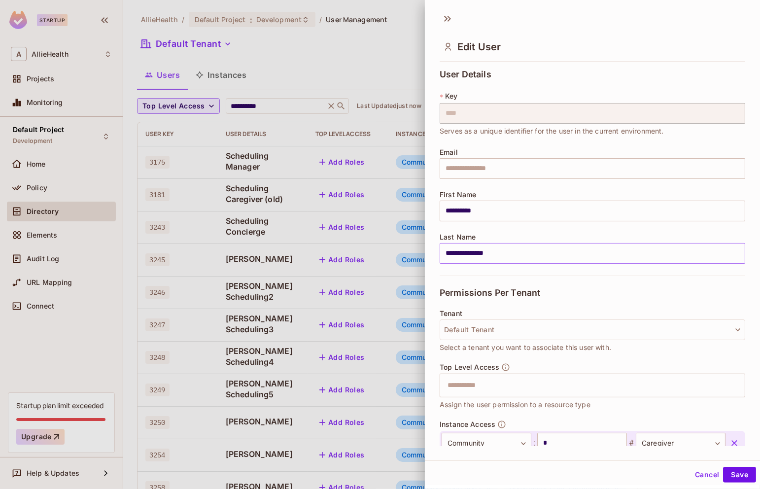
click at [512, 256] on input "**********" at bounding box center [591, 253] width 305 height 21
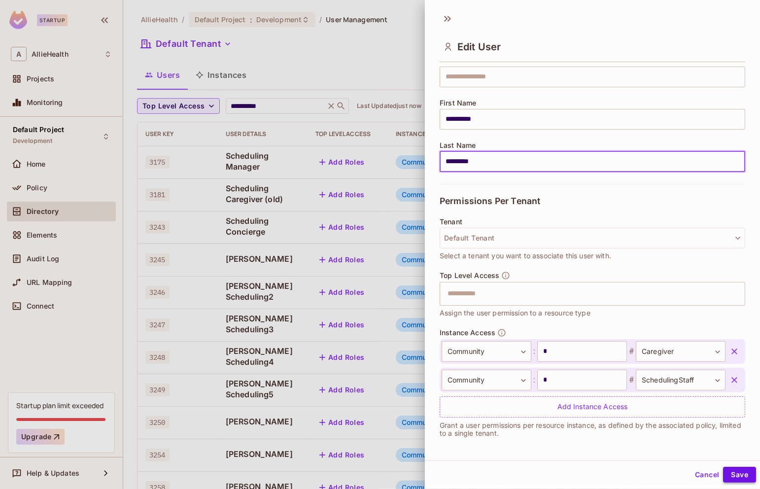
type input "*********"
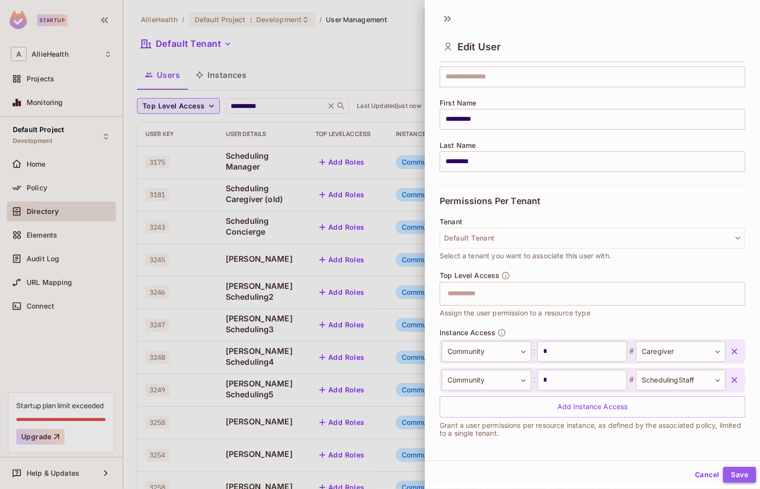
click at [738, 472] on button "Save" at bounding box center [739, 475] width 33 height 16
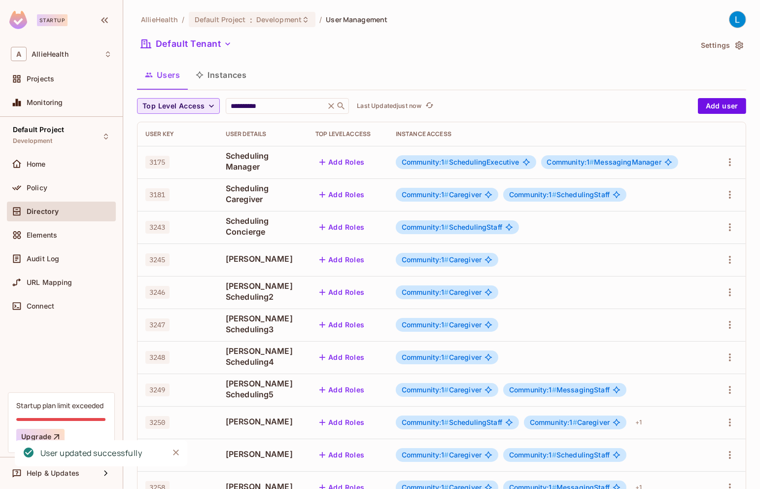
click at [206, 106] on icon "button" at bounding box center [211, 106] width 10 height 10
click at [206, 106] on div at bounding box center [380, 244] width 760 height 489
click at [290, 100] on div "**********" at bounding box center [287, 106] width 123 height 16
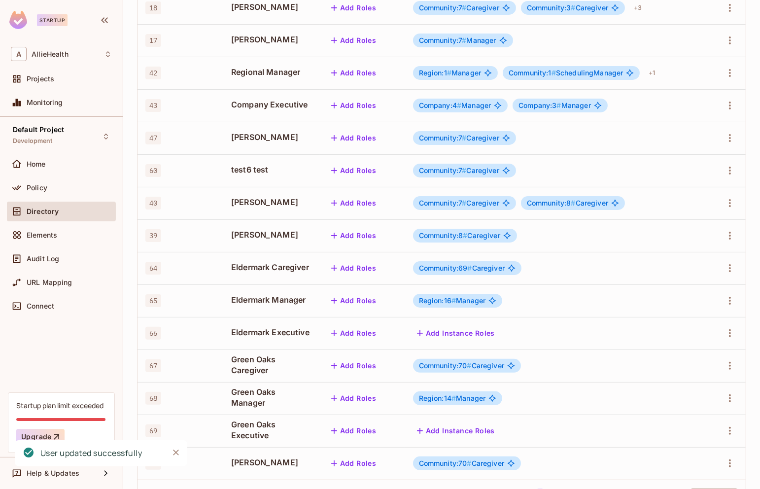
scroll to position [199, 0]
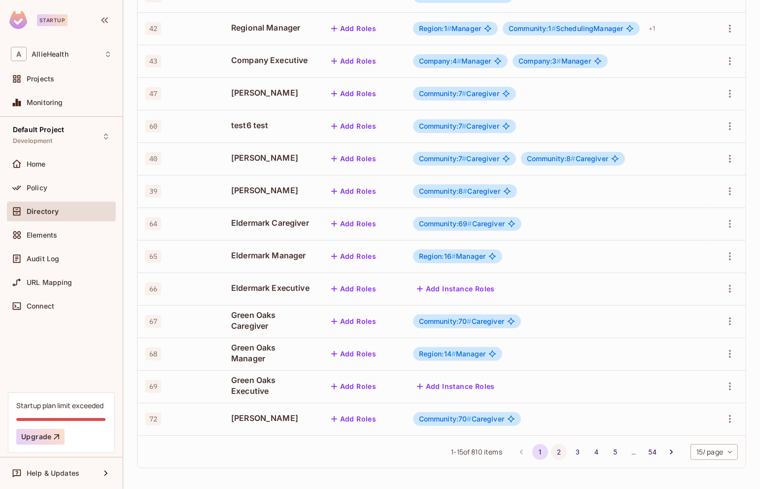
click at [558, 449] on button "2" at bounding box center [559, 452] width 16 height 16
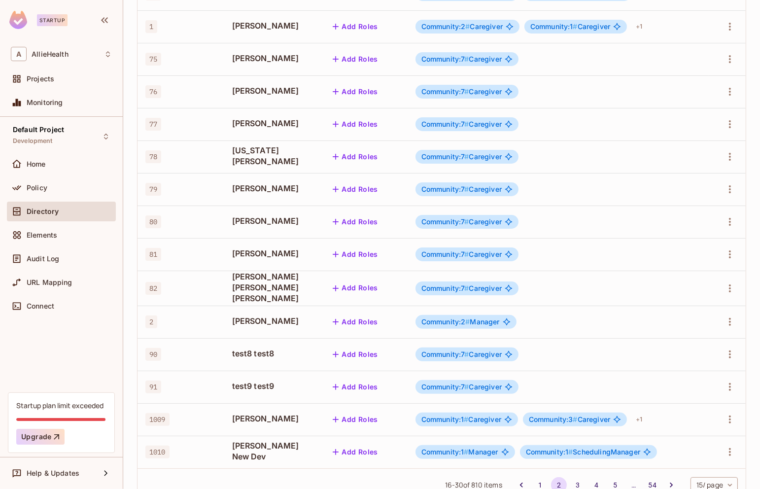
scroll to position [201, 0]
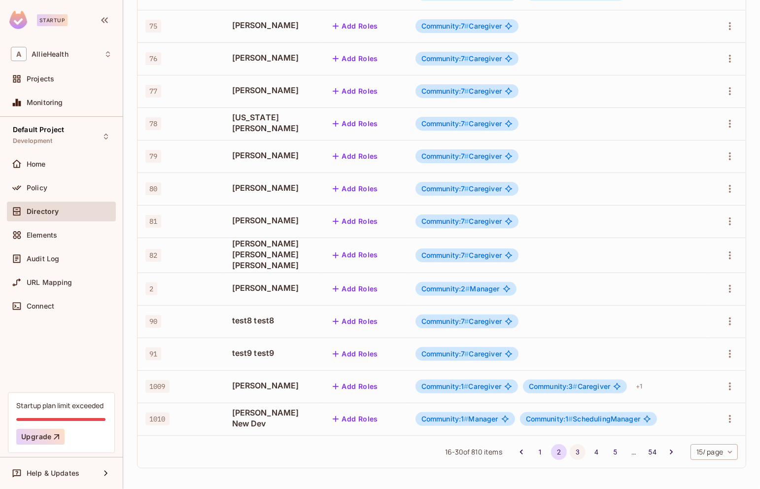
click at [572, 446] on button "3" at bounding box center [577, 452] width 16 height 16
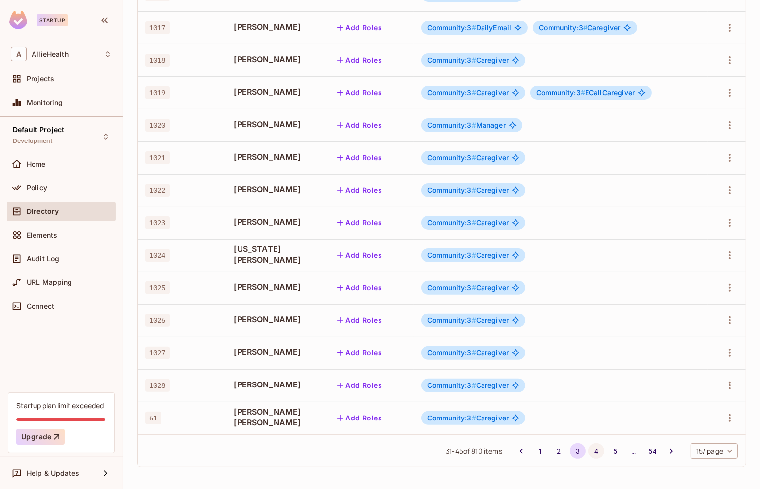
click at [592, 447] on button "4" at bounding box center [596, 451] width 16 height 16
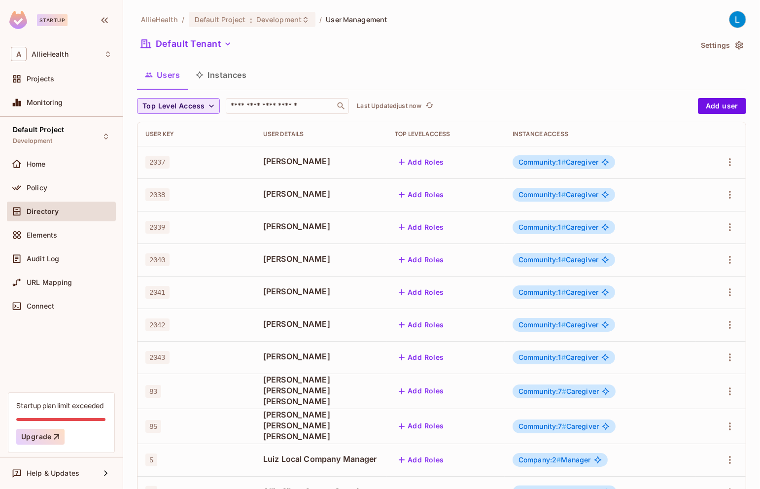
scroll to position [199, 0]
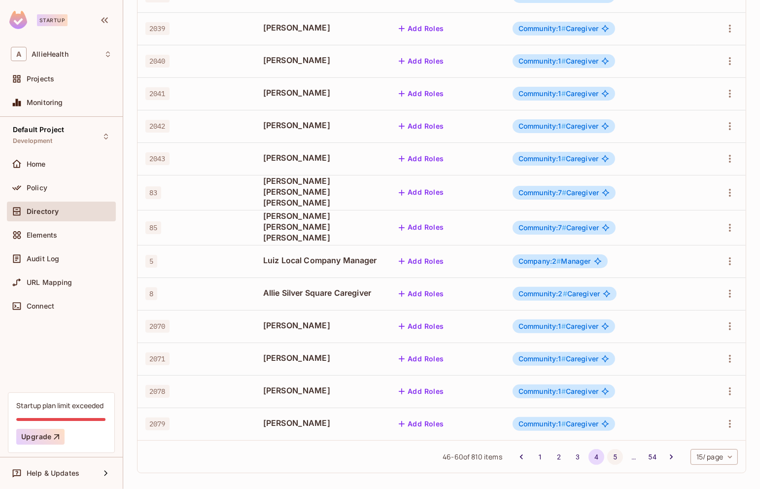
click at [616, 449] on button "5" at bounding box center [615, 457] width 16 height 16
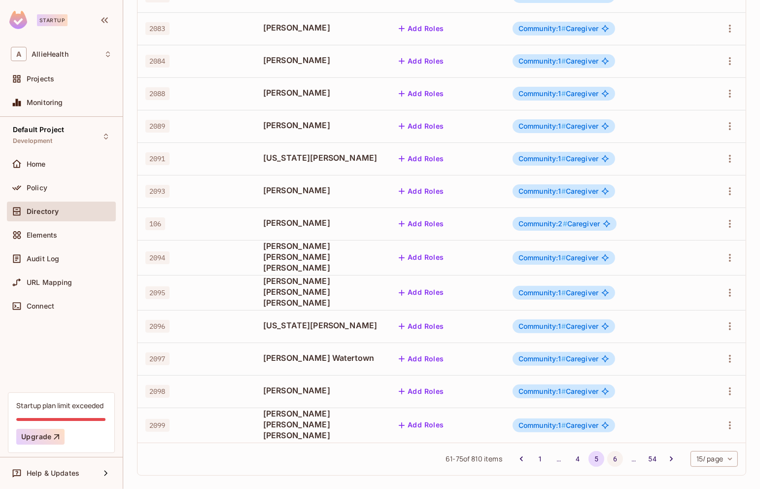
click at [614, 452] on button "6" at bounding box center [615, 459] width 16 height 16
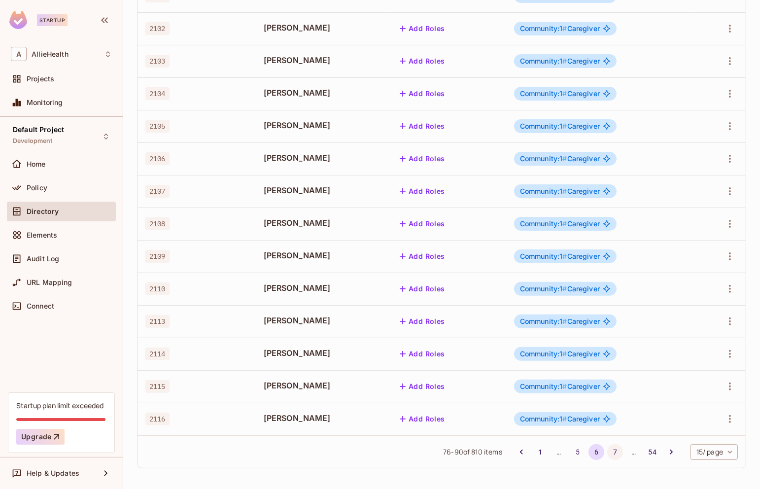
click at [611, 453] on button "7" at bounding box center [615, 452] width 16 height 16
click at [610, 449] on button "8" at bounding box center [615, 452] width 16 height 16
click at [613, 451] on button "9" at bounding box center [615, 452] width 16 height 16
click at [611, 449] on button "10" at bounding box center [615, 452] width 16 height 16
click at [607, 452] on button "11" at bounding box center [615, 452] width 16 height 16
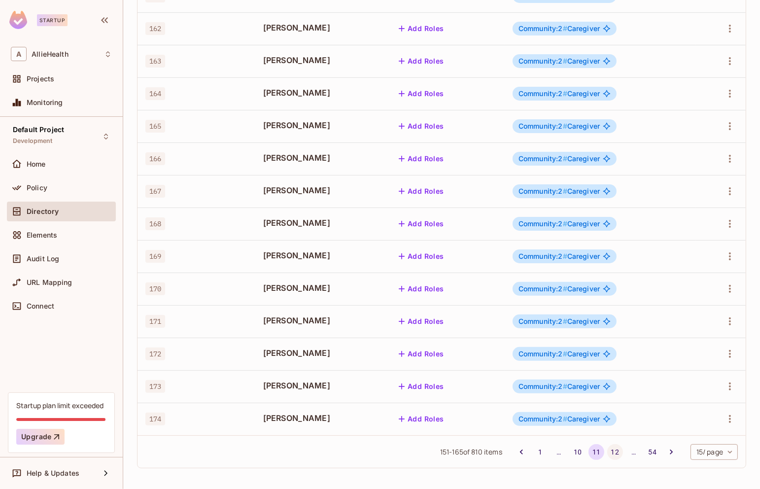
click at [617, 451] on button "12" at bounding box center [615, 452] width 16 height 16
click at [611, 450] on button "13" at bounding box center [615, 452] width 16 height 16
click at [613, 449] on button "14" at bounding box center [615, 452] width 16 height 16
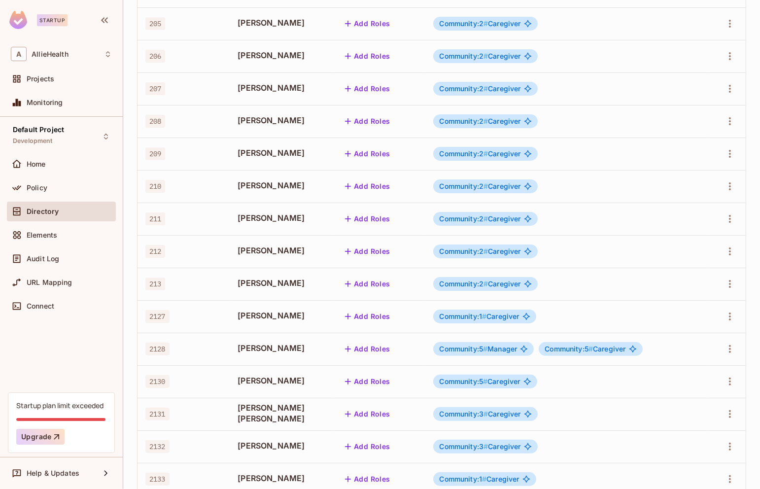
scroll to position [0, 0]
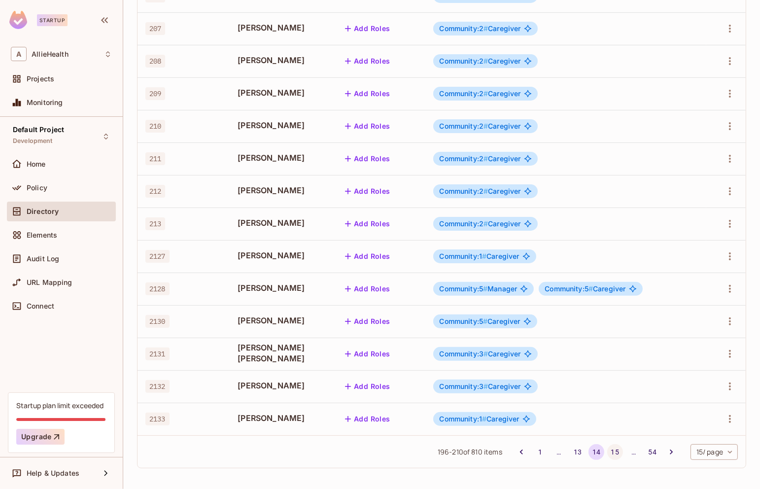
click at [616, 450] on button "15" at bounding box center [615, 452] width 16 height 16
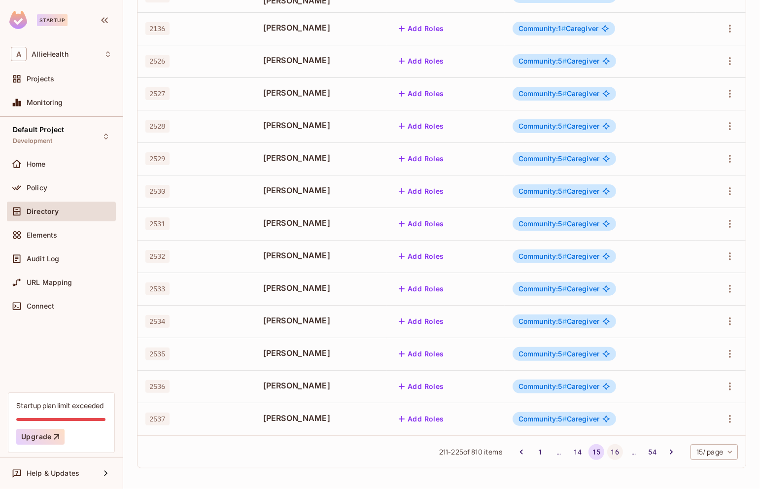
click at [612, 451] on button "16" at bounding box center [615, 452] width 16 height 16
click at [608, 449] on button "17" at bounding box center [615, 452] width 16 height 16
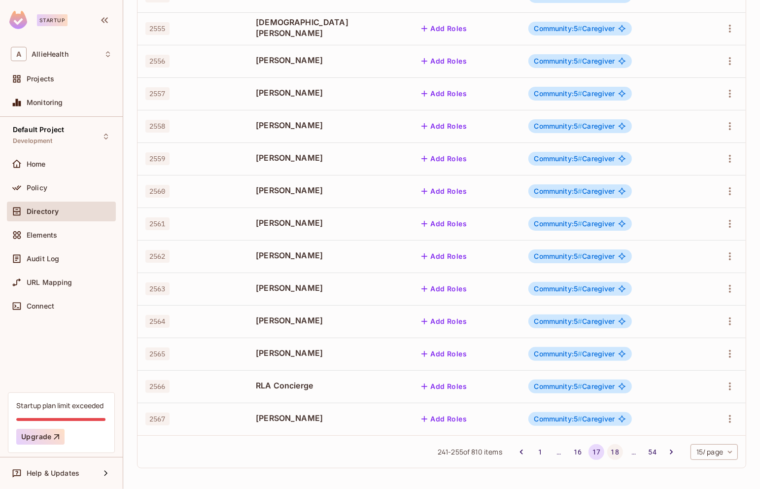
click at [610, 449] on button "18" at bounding box center [615, 452] width 16 height 16
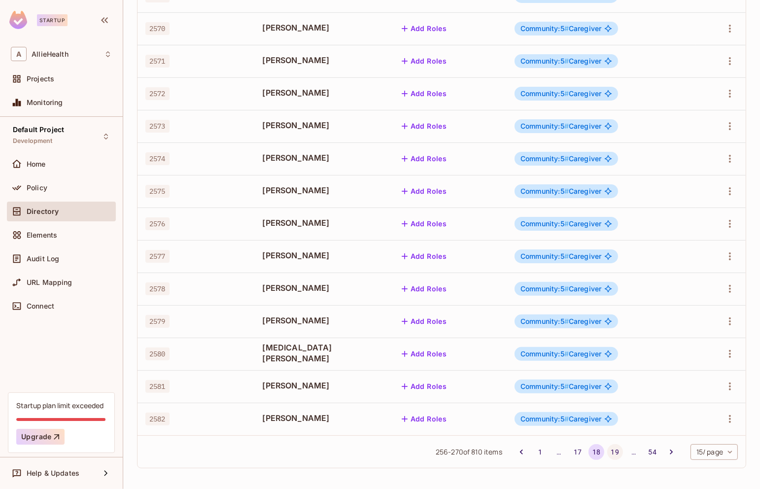
click at [618, 451] on button "19" at bounding box center [615, 452] width 16 height 16
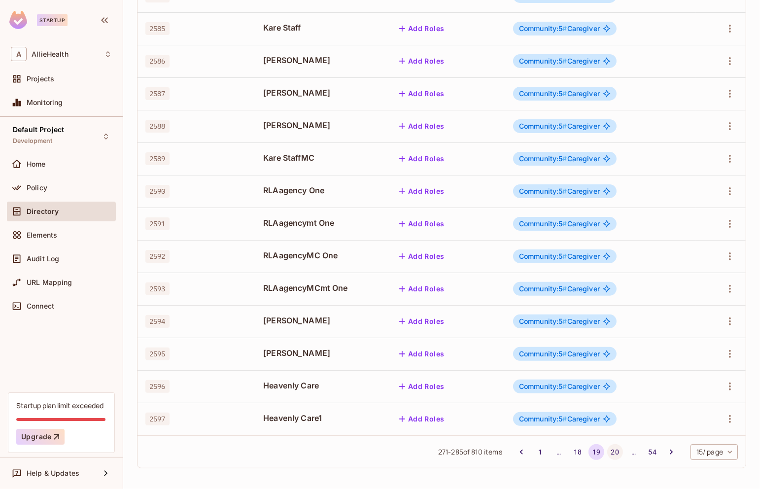
click at [617, 447] on button "20" at bounding box center [615, 452] width 16 height 16
click at [610, 446] on button "21" at bounding box center [615, 452] width 16 height 16
click at [611, 449] on button "22" at bounding box center [615, 452] width 16 height 16
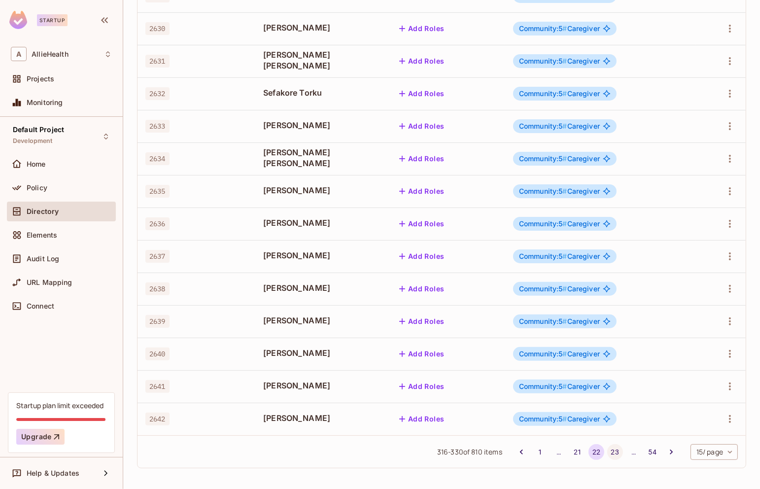
click at [619, 449] on button "23" at bounding box center [615, 452] width 16 height 16
click at [719, 454] on body "Startup A AllieHealth Projects Monitoring Default Project Development Home Poli…" at bounding box center [380, 244] width 760 height 489
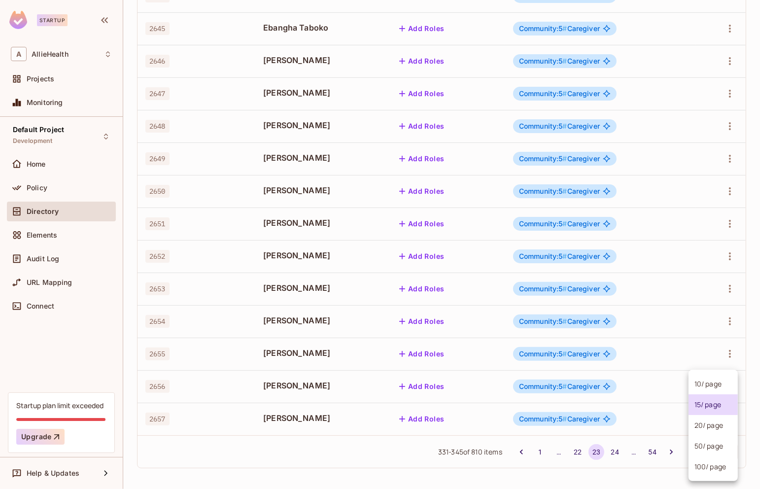
click at [714, 468] on li "100 / page" at bounding box center [712, 466] width 49 height 21
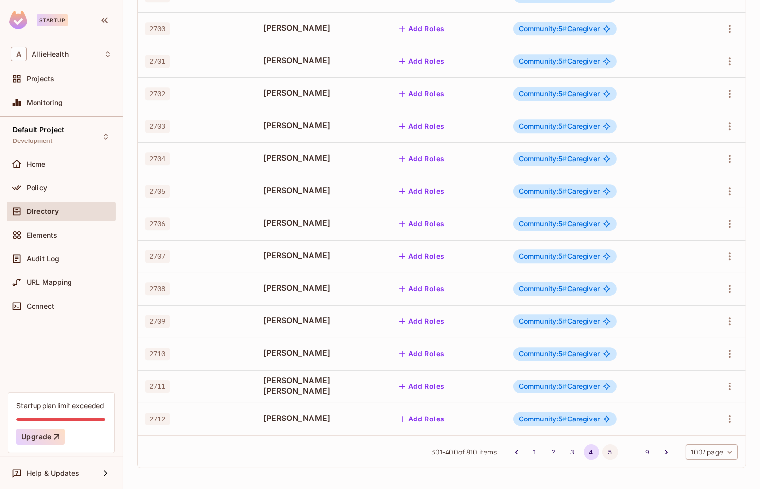
click at [604, 450] on button "5" at bounding box center [610, 452] width 16 height 16
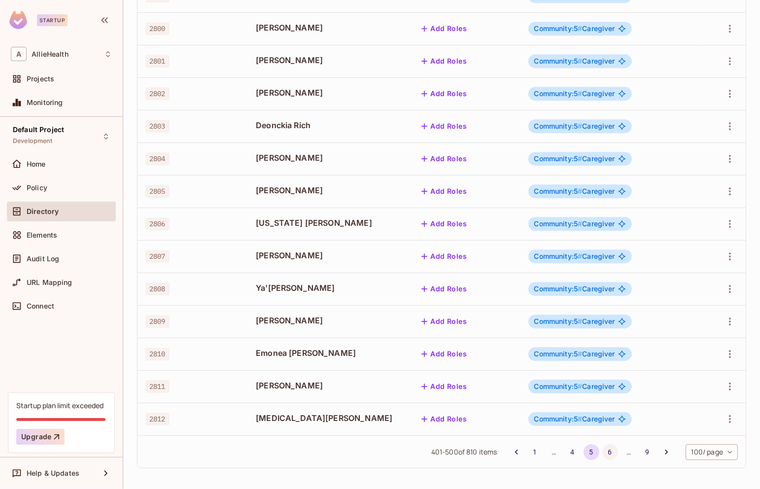
click at [605, 451] on button "6" at bounding box center [610, 452] width 16 height 16
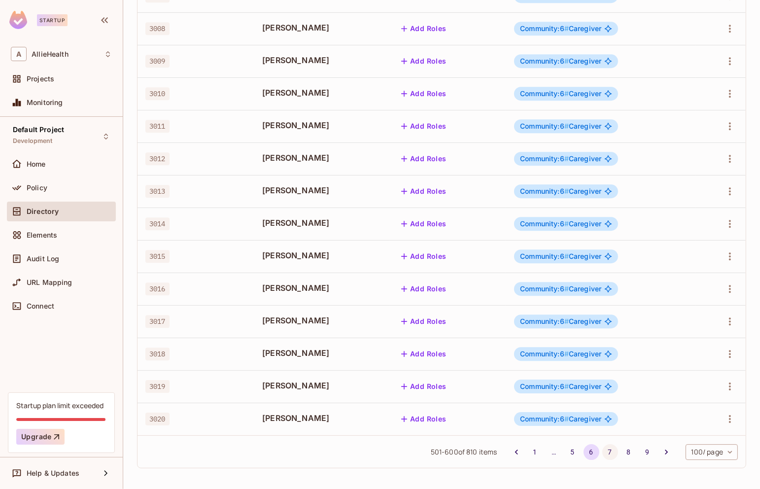
click at [607, 451] on button "7" at bounding box center [610, 452] width 16 height 16
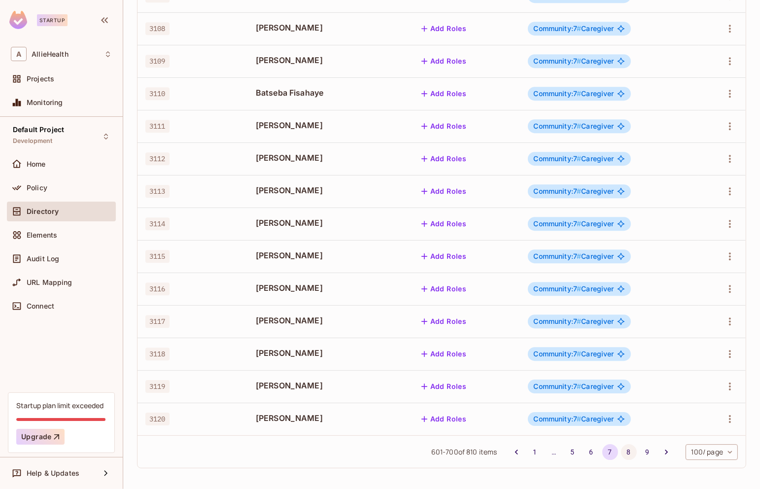
click at [628, 451] on button "8" at bounding box center [629, 452] width 16 height 16
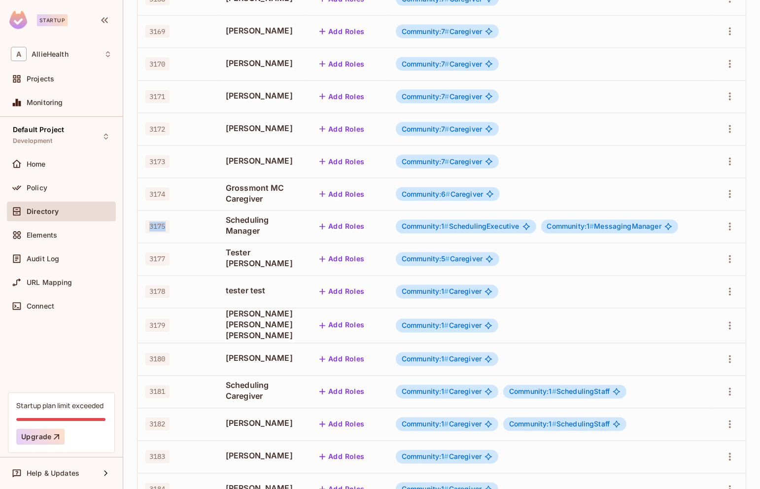
drag, startPoint x: 146, startPoint y: 228, endPoint x: 178, endPoint y: 228, distance: 32.0
click at [178, 228] on div "3175" at bounding box center [177, 227] width 65 height 10
click at [179, 254] on td "3177" at bounding box center [177, 259] width 80 height 33
drag, startPoint x: 148, startPoint y: 260, endPoint x: 170, endPoint y: 260, distance: 22.2
click at [162, 260] on span "3177" at bounding box center [157, 259] width 24 height 13
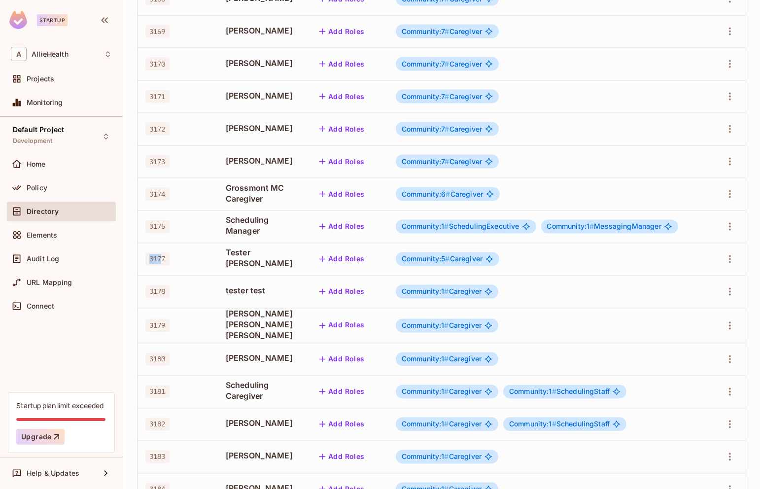
click at [181, 260] on div "3177" at bounding box center [177, 259] width 65 height 10
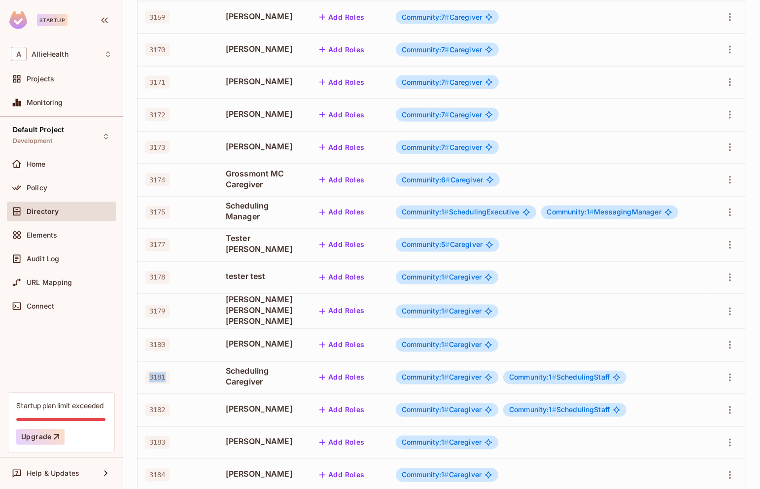
drag, startPoint x: 173, startPoint y: 378, endPoint x: 148, endPoint y: 378, distance: 25.1
click at [148, 378] on div "3181" at bounding box center [177, 377] width 65 height 10
click at [167, 378] on span "3181" at bounding box center [157, 377] width 24 height 13
click at [159, 215] on span "3175" at bounding box center [157, 212] width 24 height 13
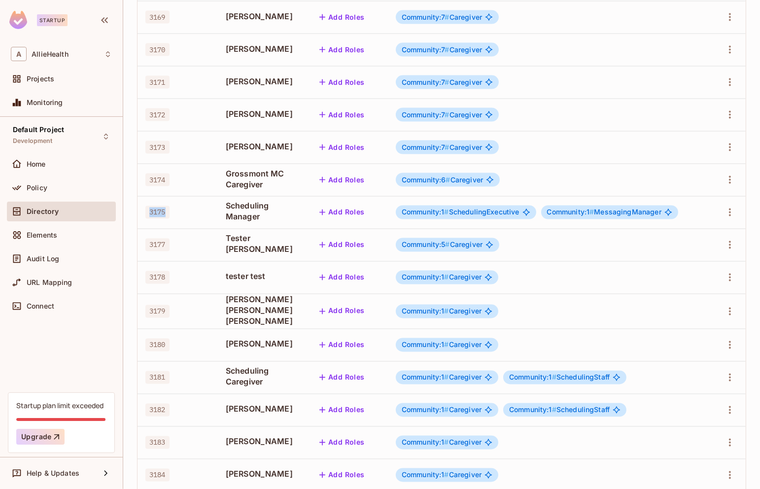
click at [159, 186] on span "3174" at bounding box center [157, 179] width 24 height 13
click at [160, 181] on span "3174" at bounding box center [157, 179] width 24 height 13
click at [168, 256] on td "3177" at bounding box center [177, 245] width 80 height 33
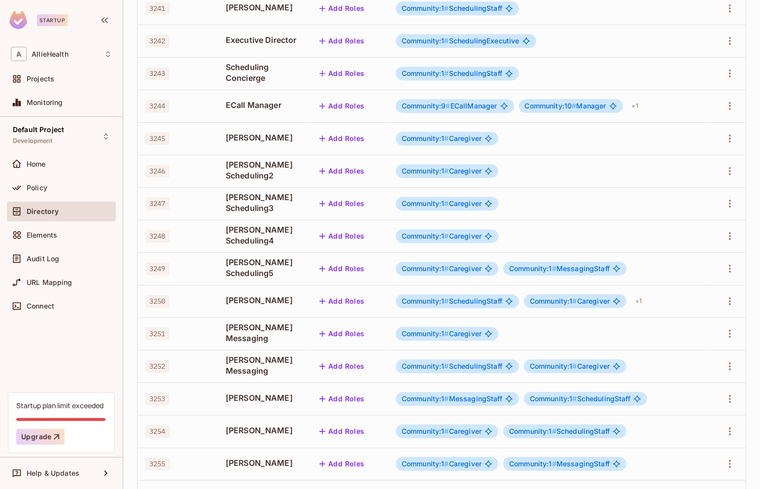
scroll to position [2965, 0]
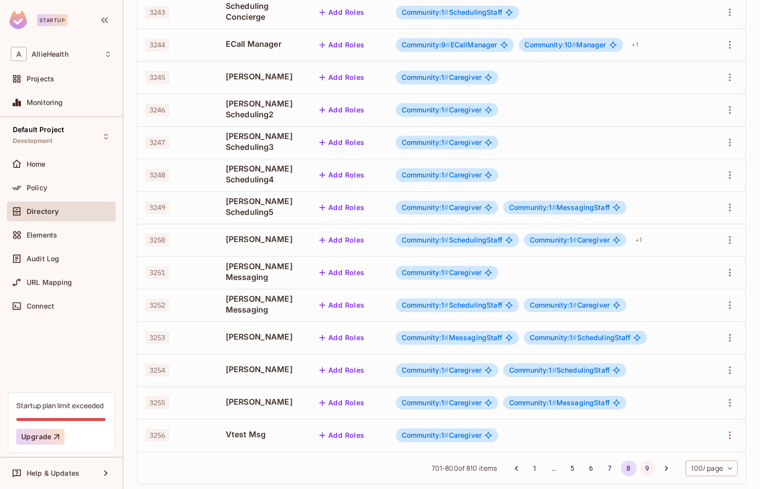
click at [645, 460] on button "9" at bounding box center [647, 468] width 16 height 16
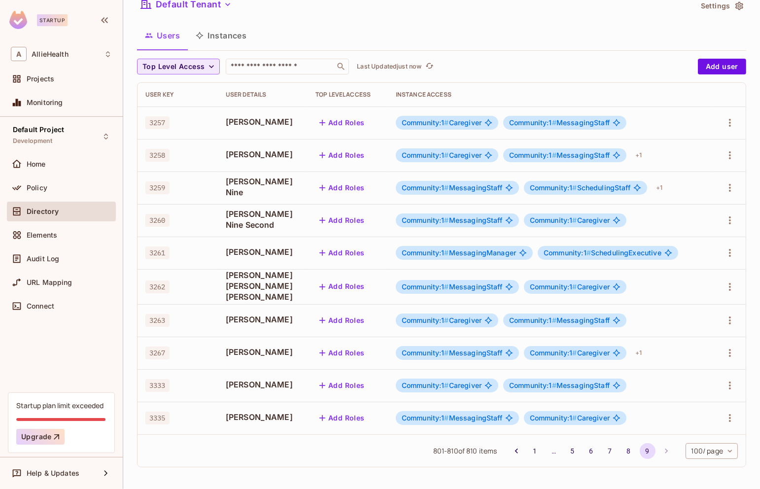
scroll to position [0, 0]
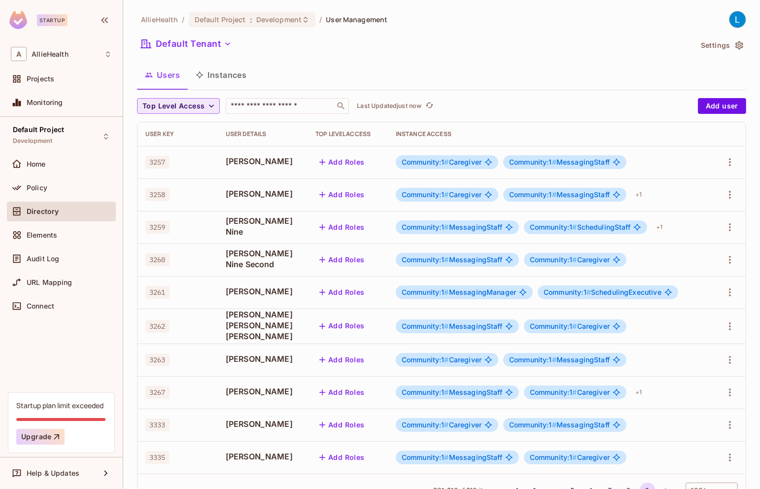
click at [592, 72] on div "Users Instances" at bounding box center [441, 75] width 609 height 25
click at [710, 107] on button "Add user" at bounding box center [722, 106] width 48 height 16
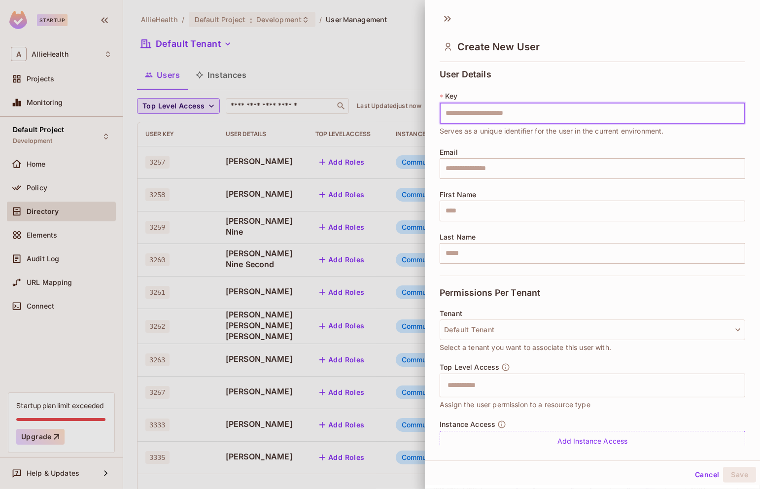
click at [619, 117] on input "text" at bounding box center [591, 113] width 305 height 21
type input "****"
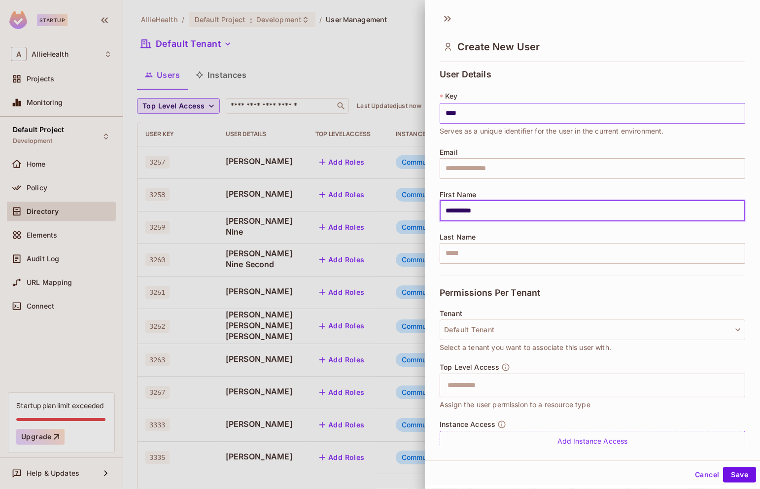
type input "**********"
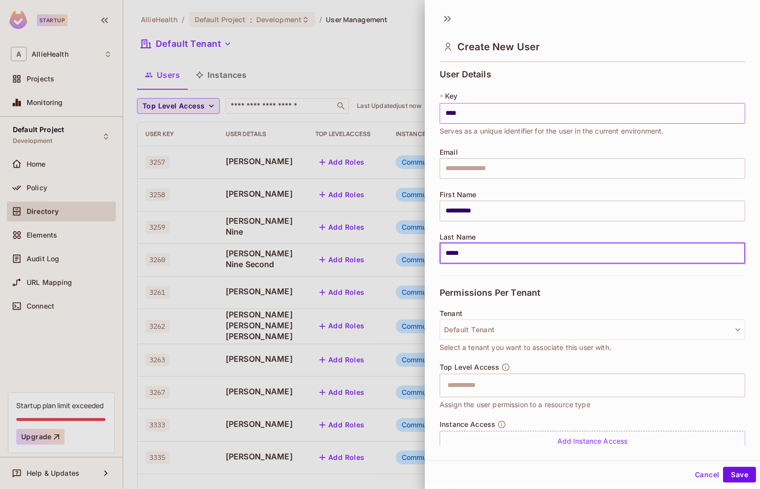
type input "****"
type input "*"
type input "*****"
type input "*********"
click at [678, 287] on div "Permissions Per Tenant" at bounding box center [591, 292] width 305 height 34
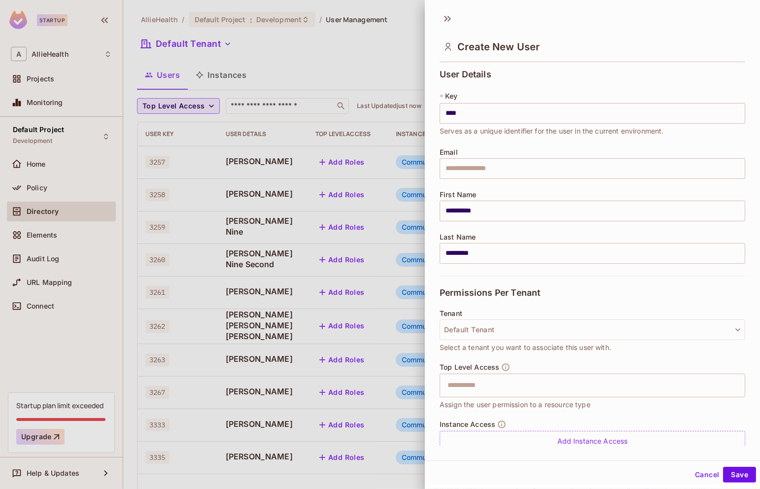
scroll to position [34, 0]
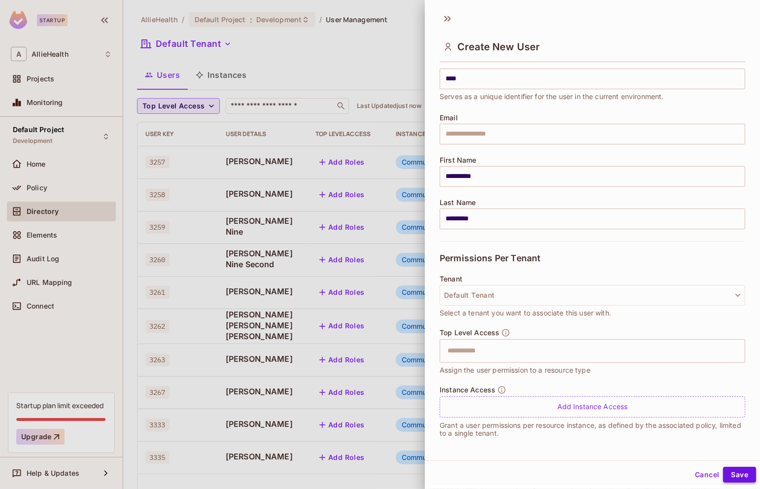
click at [746, 476] on button "Save" at bounding box center [739, 475] width 33 height 16
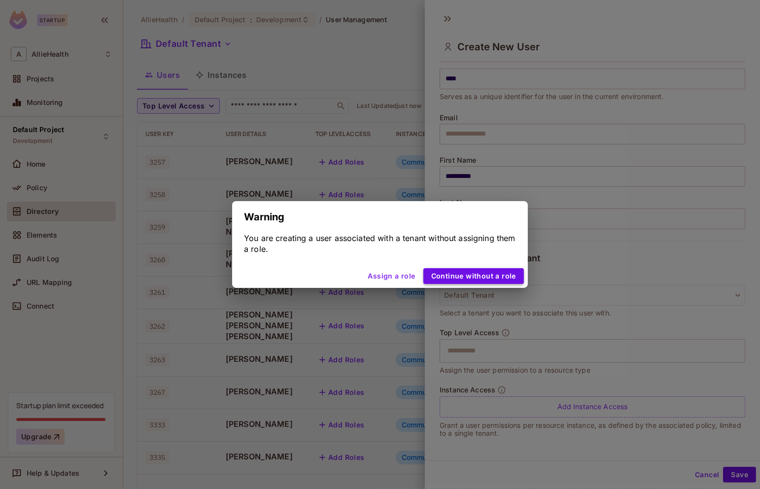
click at [460, 278] on button "Continue without a role" at bounding box center [473, 276] width 100 height 16
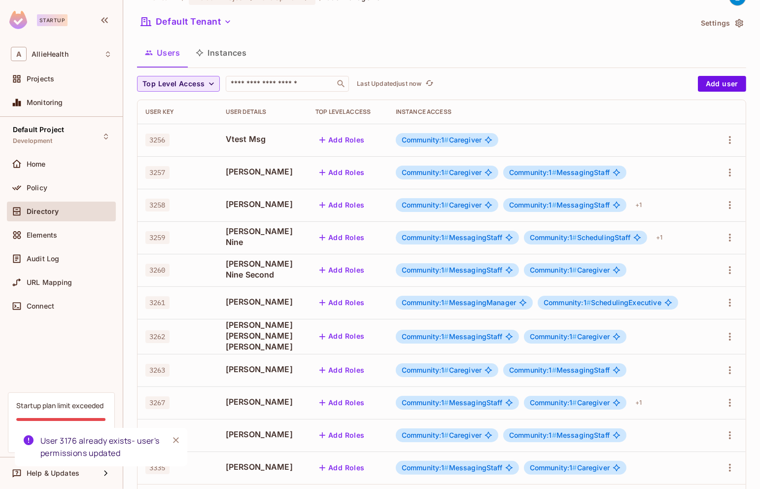
scroll to position [73, 0]
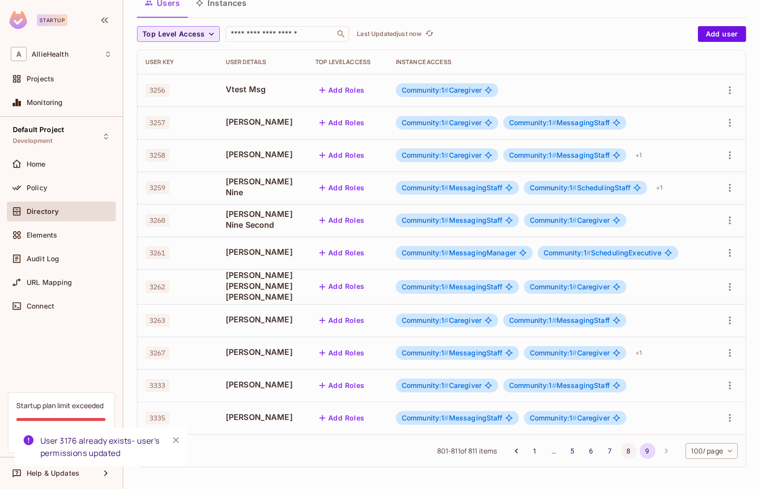
click at [627, 454] on button "8" at bounding box center [629, 451] width 16 height 16
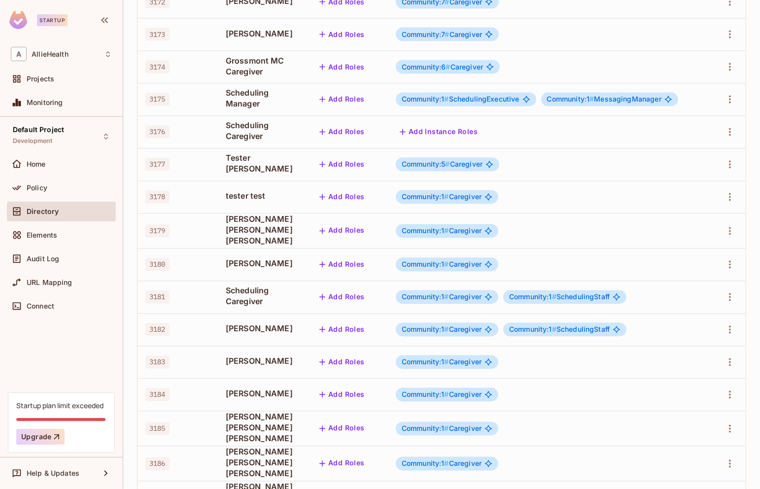
scroll to position [1808, 0]
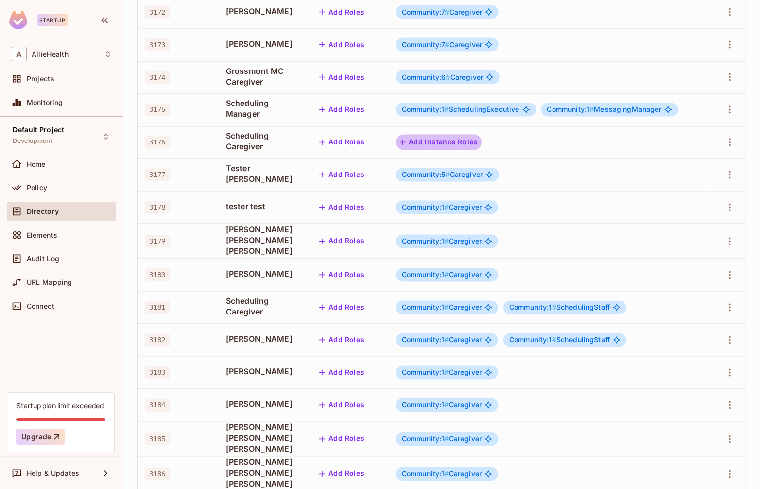
click at [465, 145] on button "Add Instance Roles" at bounding box center [439, 142] width 86 height 16
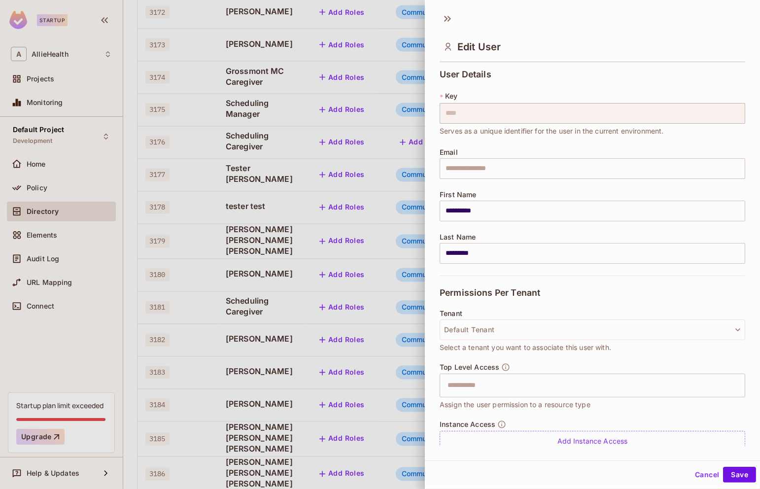
scroll to position [34, 0]
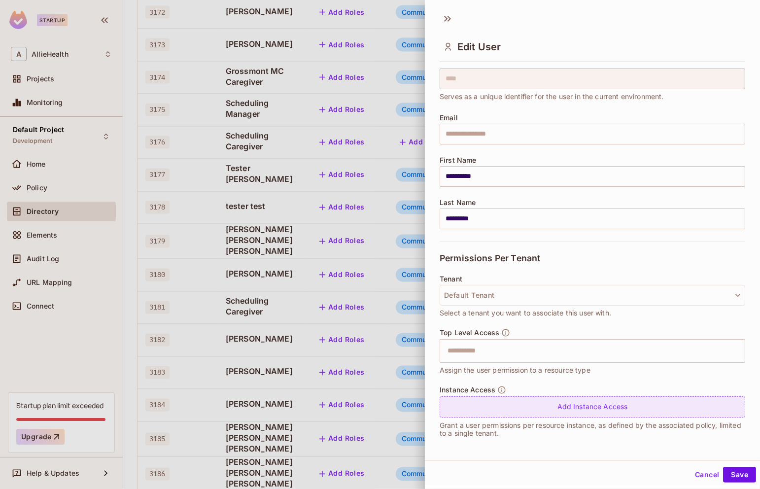
click at [506, 399] on div "Add Instance Access" at bounding box center [591, 406] width 305 height 21
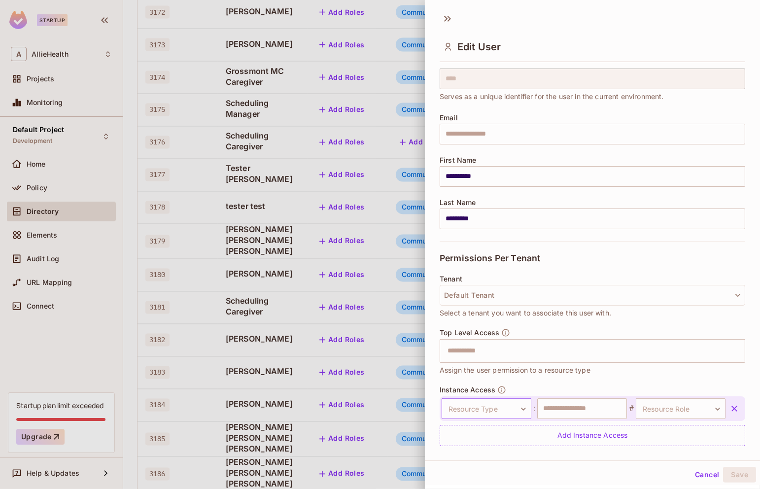
click at [484, 414] on body "Startup A AllieHealth Projects Monitoring Default Project Development Home Poli…" at bounding box center [380, 244] width 760 height 489
click at [484, 467] on li "Community" at bounding box center [478, 468] width 91 height 18
click at [580, 415] on input "text" at bounding box center [582, 408] width 90 height 21
type input "*"
click at [663, 400] on body "Startup A AllieHealth Projects Monitoring Default Project Development Home Poli…" at bounding box center [380, 244] width 760 height 489
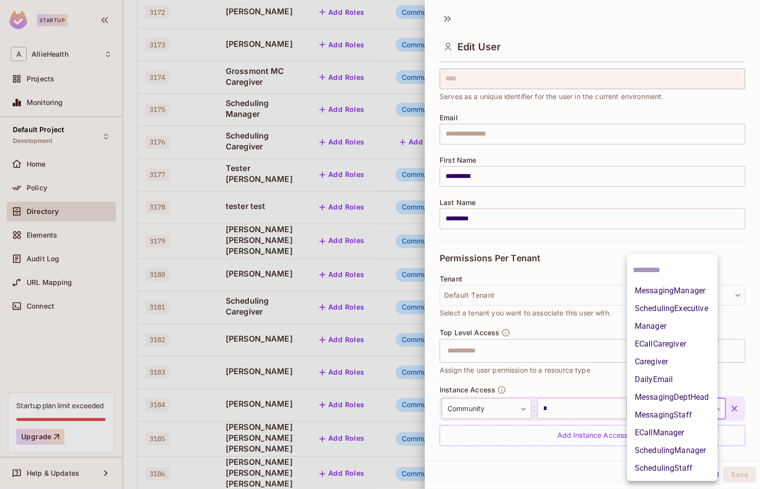
click at [688, 414] on li "MessagingStaff" at bounding box center [672, 415] width 91 height 18
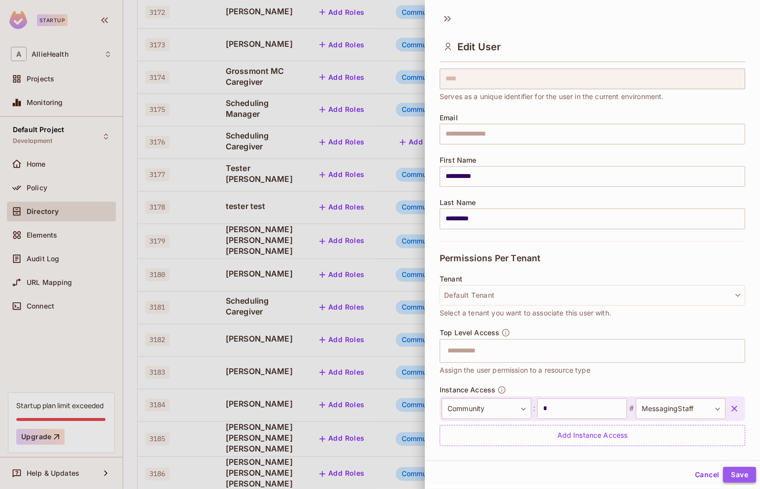
click at [740, 472] on button "Save" at bounding box center [739, 475] width 33 height 16
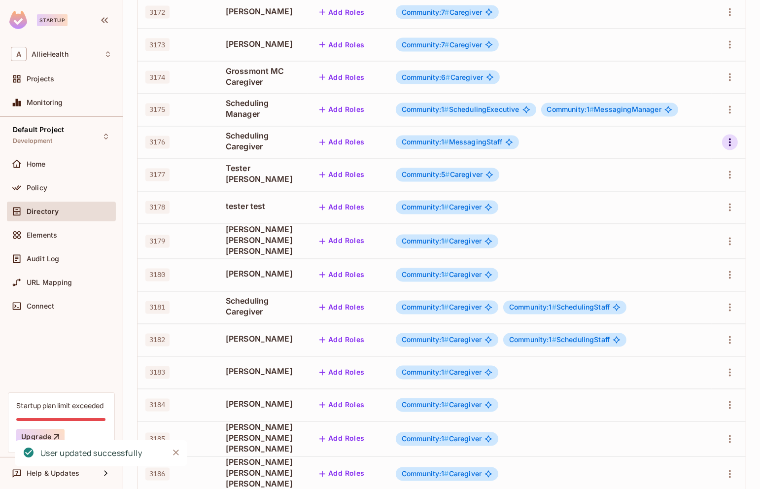
click at [735, 148] on icon "button" at bounding box center [730, 142] width 12 height 12
click at [705, 164] on li "Edit" at bounding box center [686, 167] width 87 height 22
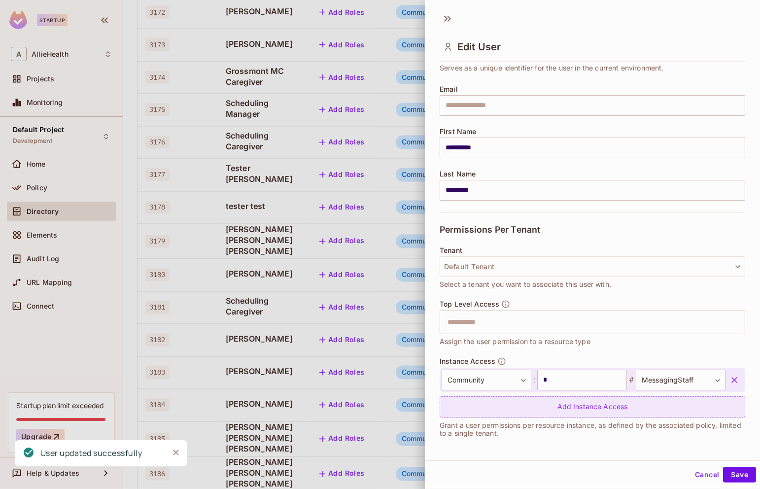
click at [534, 413] on div "Add Instance Access" at bounding box center [591, 406] width 305 height 21
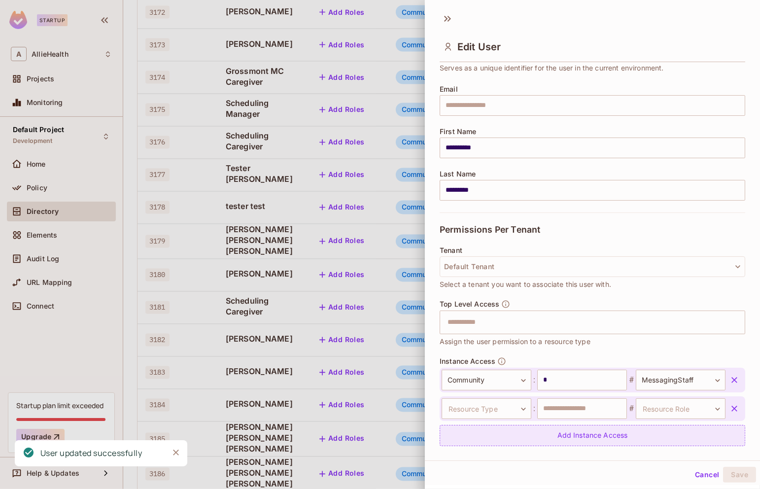
scroll to position [63, 0]
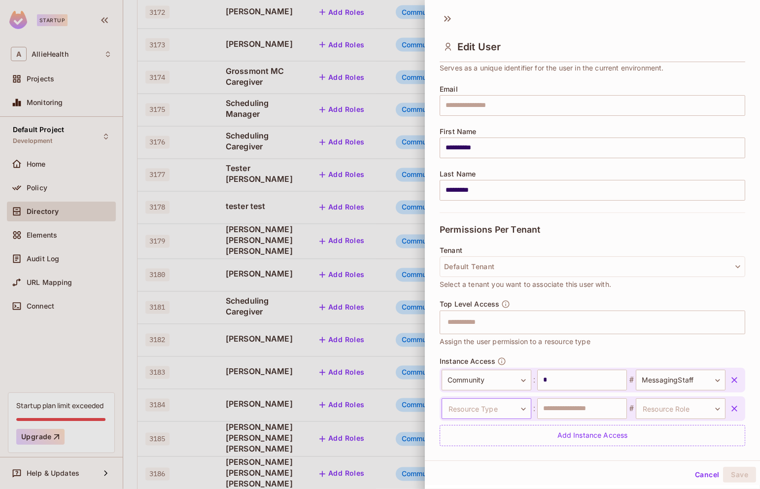
click at [497, 406] on body "Startup A AllieHealth Projects Monitoring Default Project Development Home Poli…" at bounding box center [380, 244] width 760 height 489
click at [483, 464] on li "Community" at bounding box center [478, 468] width 91 height 18
click at [575, 409] on input "text" at bounding box center [582, 408] width 90 height 21
type input "*"
click at [697, 412] on body "Startup A AllieHealth Projects Monitoring Default Project Development Home Poli…" at bounding box center [380, 244] width 760 height 489
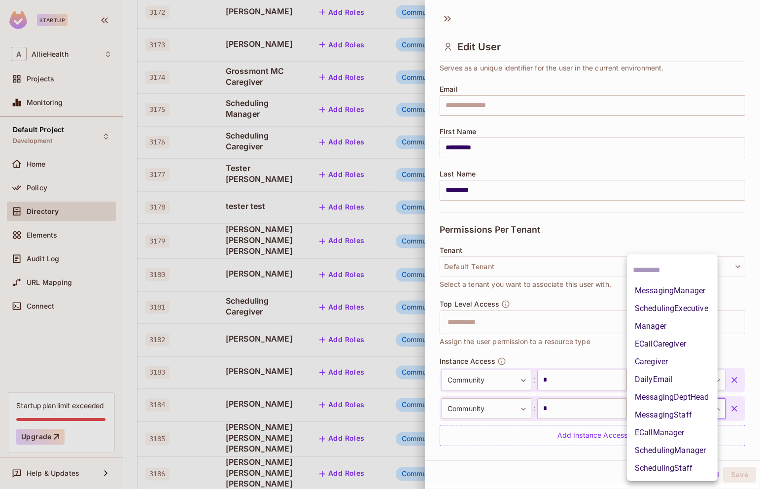
click at [567, 410] on div at bounding box center [380, 244] width 760 height 489
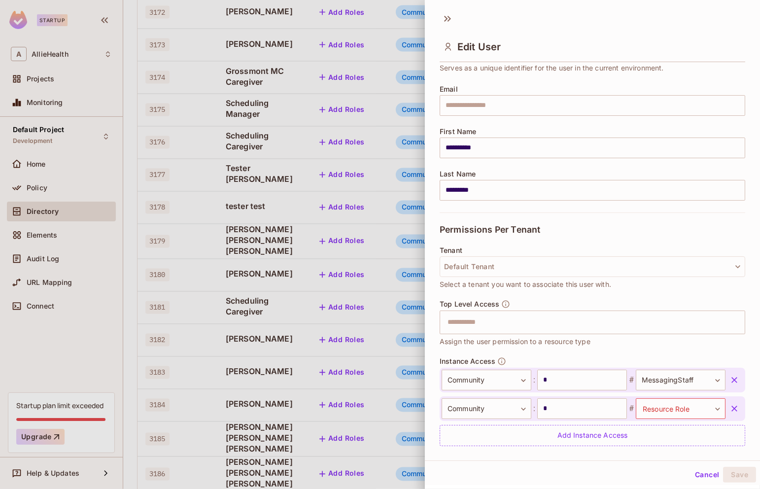
click at [573, 404] on div "MessagingManager SchedulingExecutive Manager ECallCaregiver Caregiver DailyEmai…" at bounding box center [380, 244] width 760 height 489
click at [573, 403] on input "*" at bounding box center [582, 408] width 90 height 21
type input "*"
click at [663, 403] on body "Startup A AllieHealth Projects Monitoring Default Project Development Home Poli…" at bounding box center [380, 244] width 760 height 489
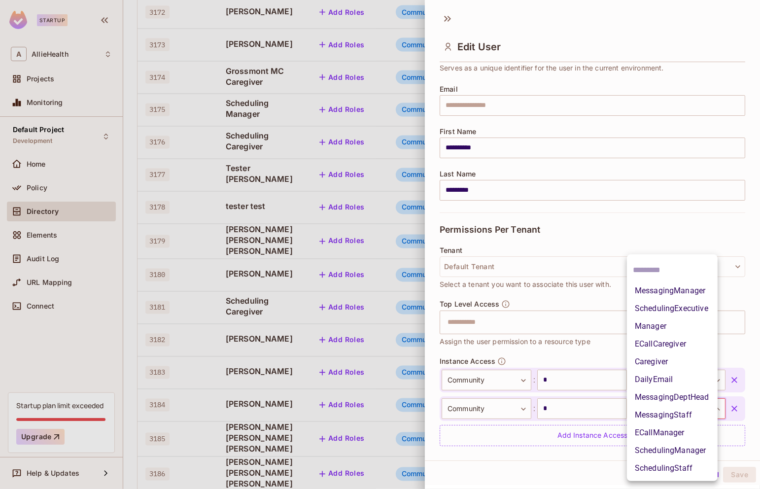
click at [685, 470] on li "SchedulingStaff" at bounding box center [672, 468] width 91 height 18
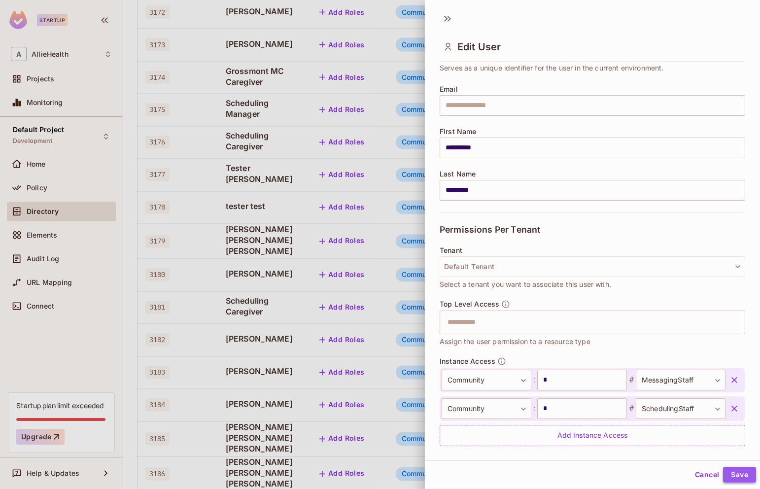
click at [739, 472] on button "Save" at bounding box center [739, 475] width 33 height 16
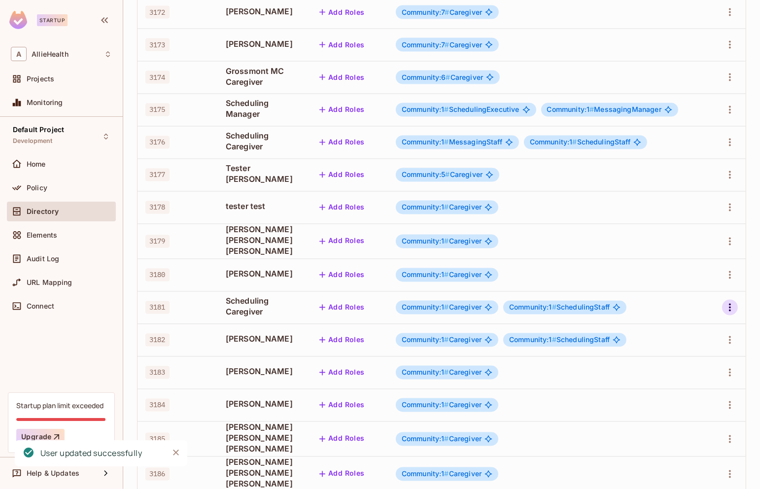
click at [730, 307] on icon "button" at bounding box center [730, 307] width 2 height 8
click at [679, 374] on div "Delete User" at bounding box center [690, 373] width 39 height 10
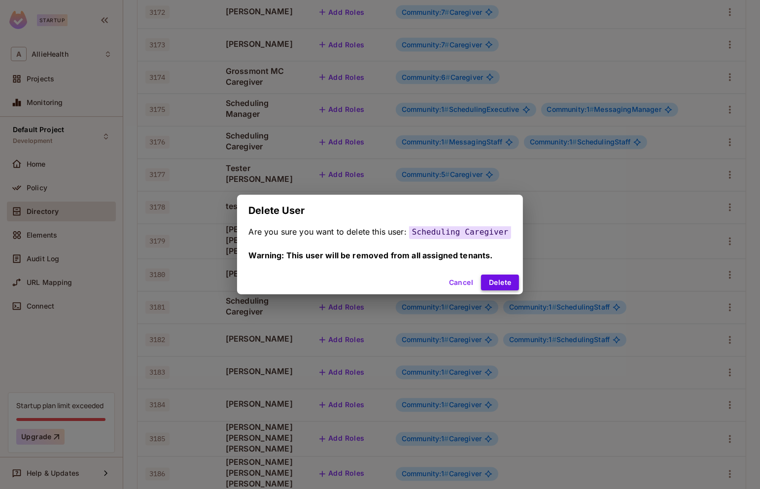
click at [495, 285] on button "Delete" at bounding box center [500, 282] width 38 height 16
